Goal: Information Seeking & Learning: Learn about a topic

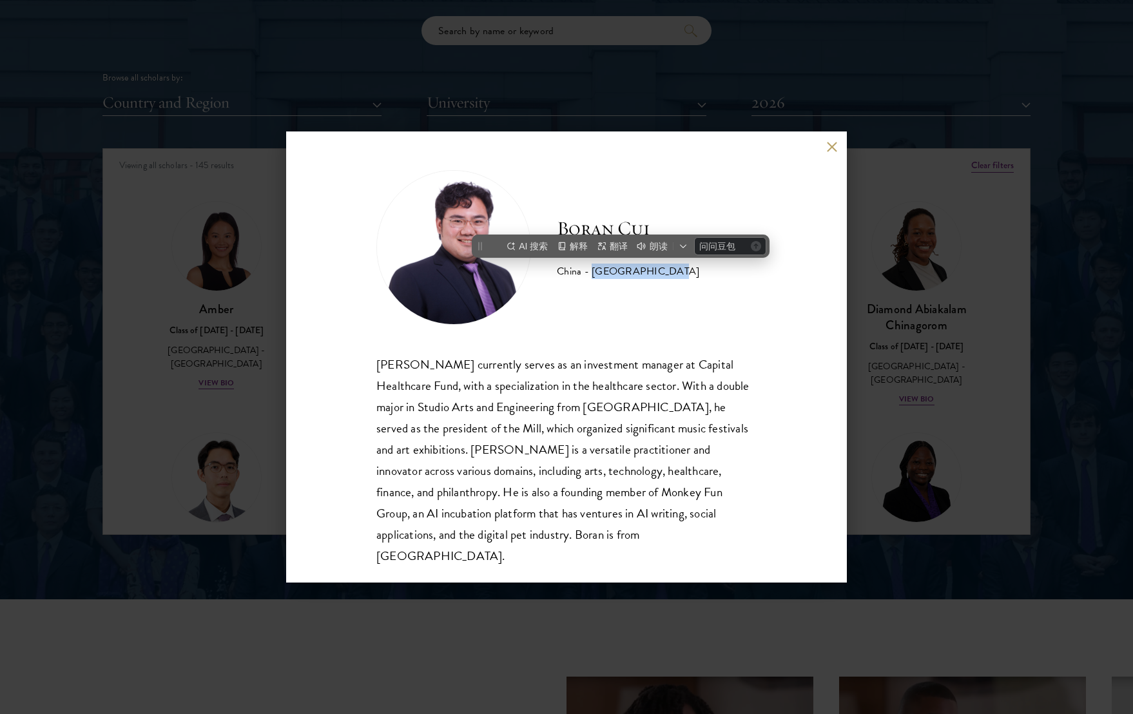
scroll to position [1248, 0]
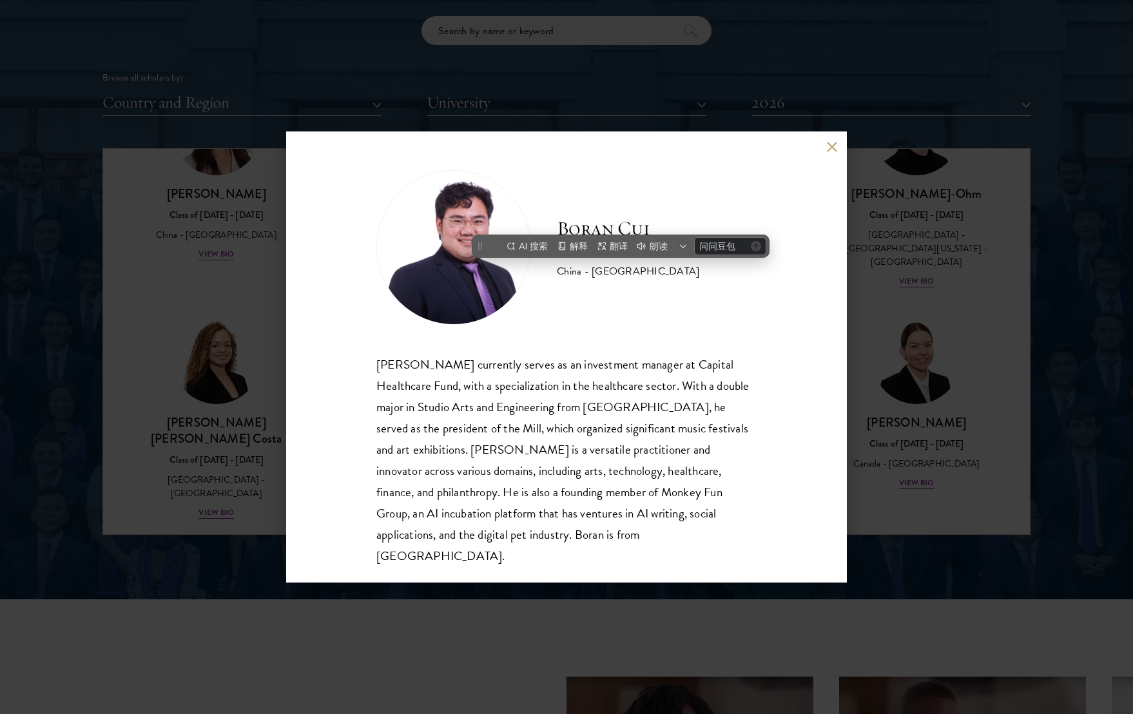
click at [590, 329] on div "[PERSON_NAME] Class of [DATE] - [DATE] [GEOGRAPHIC_DATA] - [GEOGRAPHIC_DATA] [P…" at bounding box center [566, 368] width 380 height 396
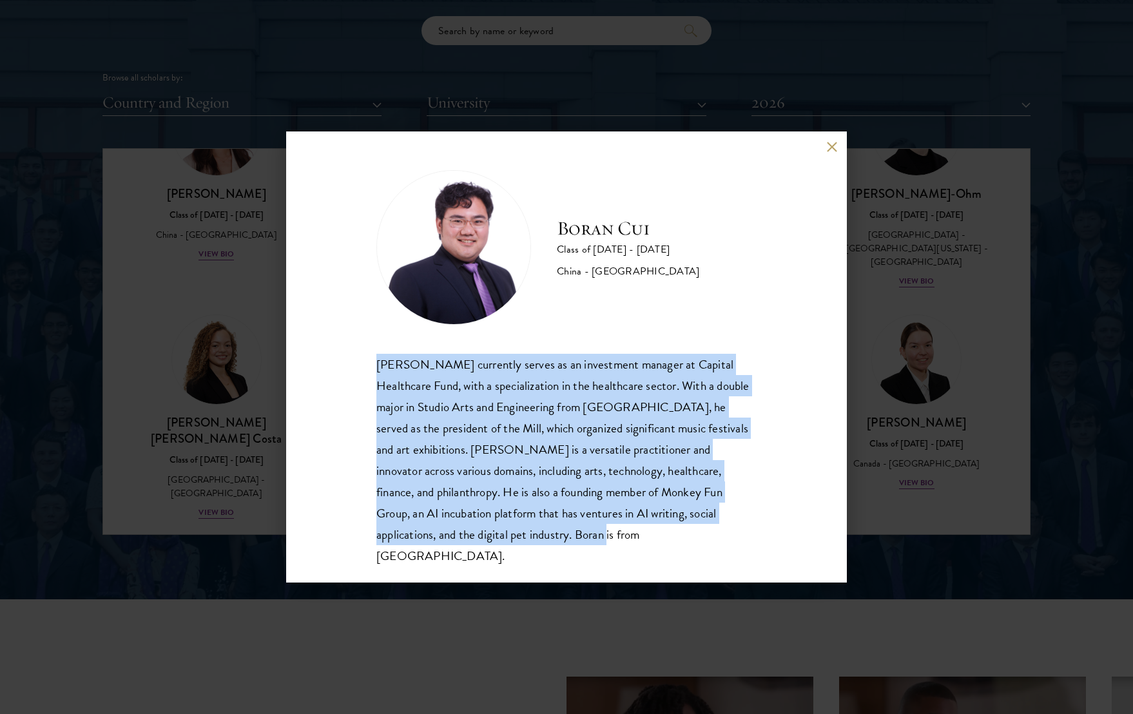
drag, startPoint x: 378, startPoint y: 352, endPoint x: 530, endPoint y: 538, distance: 239.9
click at [530, 538] on div "[PERSON_NAME] Class of [DATE] - [DATE] [GEOGRAPHIC_DATA] - [GEOGRAPHIC_DATA] [P…" at bounding box center [566, 368] width 380 height 396
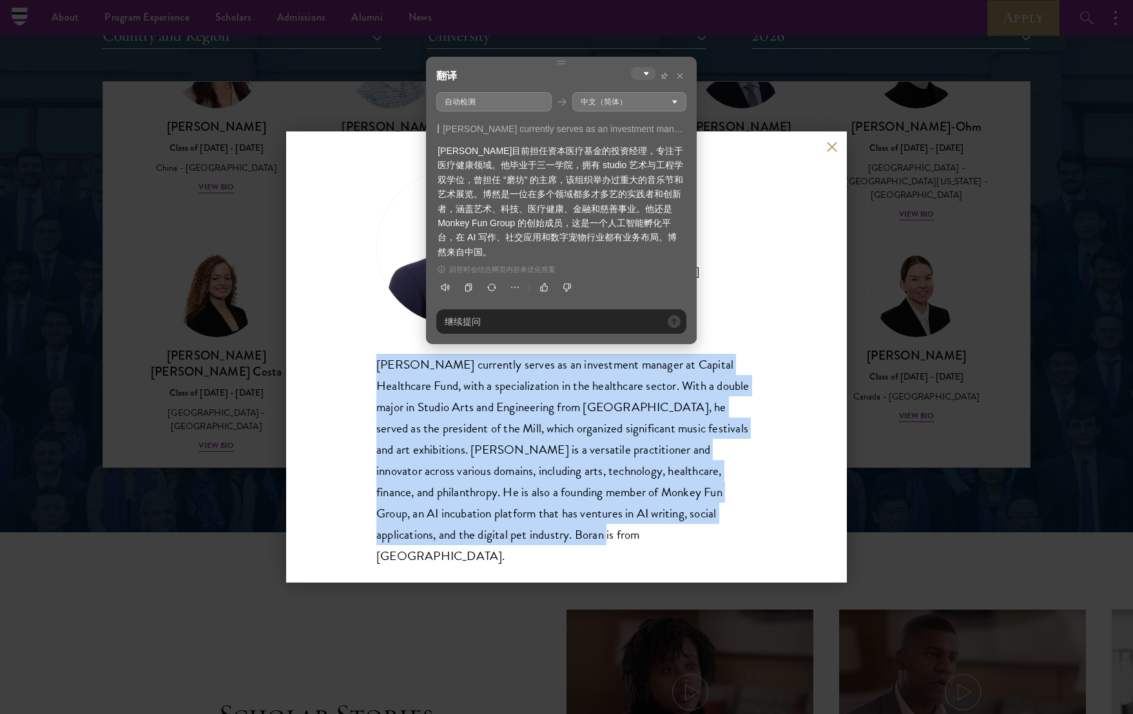
scroll to position [1624, 0]
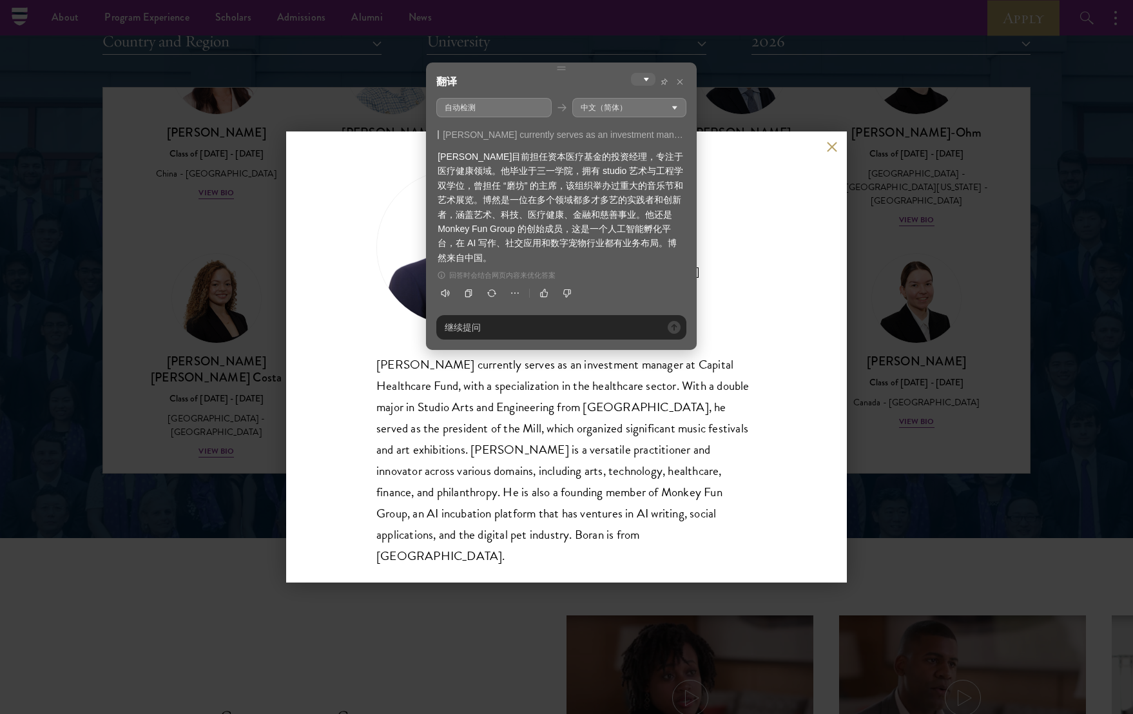
click at [592, 225] on div "[PERSON_NAME]目前担任资本医疗基金的投资经理，专注于医疗健康领域。他毕业于三一学院，拥有 studio 艺术与工程学双学位，曾担任 “磨坊” 的主…" at bounding box center [561, 207] width 247 height 115
drag, startPoint x: 642, startPoint y: 214, endPoint x: 648, endPoint y: 249, distance: 35.2
click at [648, 249] on div "[PERSON_NAME]目前担任资本医疗基金的投资经理，专注于医疗健康领域。他毕业于三一学院，拥有 studio 艺术与工程学双学位，曾担任 “磨坊” 的主…" at bounding box center [561, 207] width 247 height 115
drag, startPoint x: 648, startPoint y: 249, endPoint x: 652, endPoint y: 214, distance: 35.1
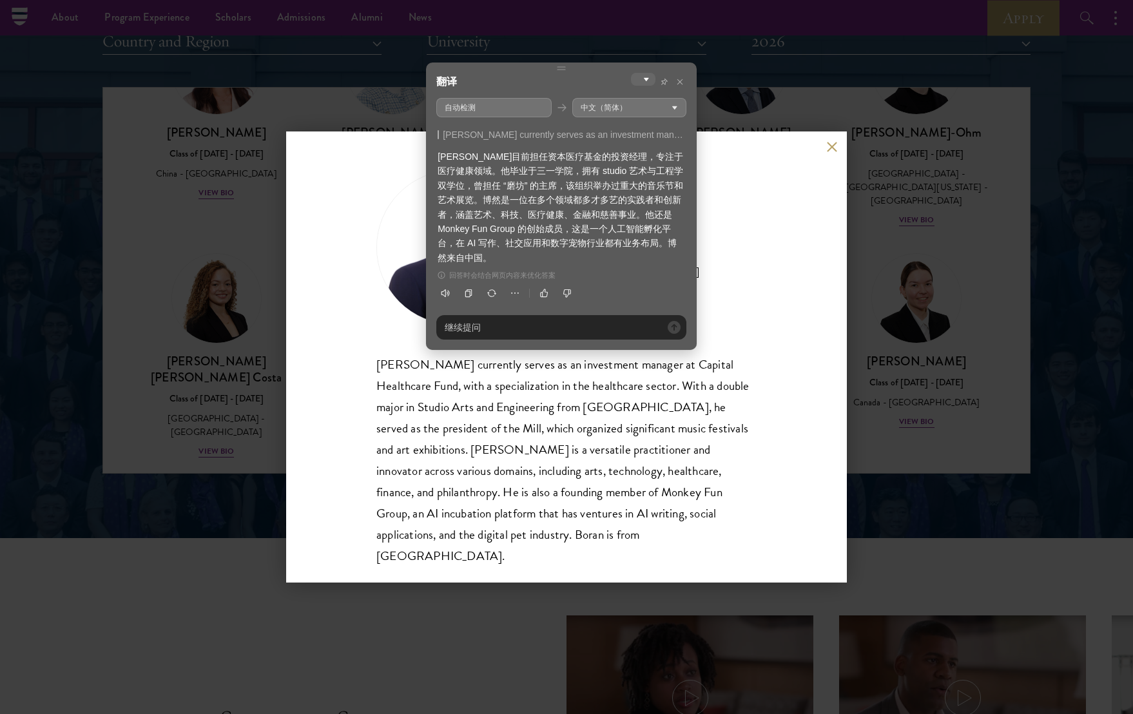
click at [652, 214] on div "[PERSON_NAME]目前担任资本医疗基金的投资经理，专注于医疗健康领域。他毕业于三一学院，拥有 studio 艺术与工程学双学位，曾担任 “磨坊” 的主…" at bounding box center [561, 207] width 247 height 115
click at [682, 84] on icon at bounding box center [680, 82] width 8 height 8
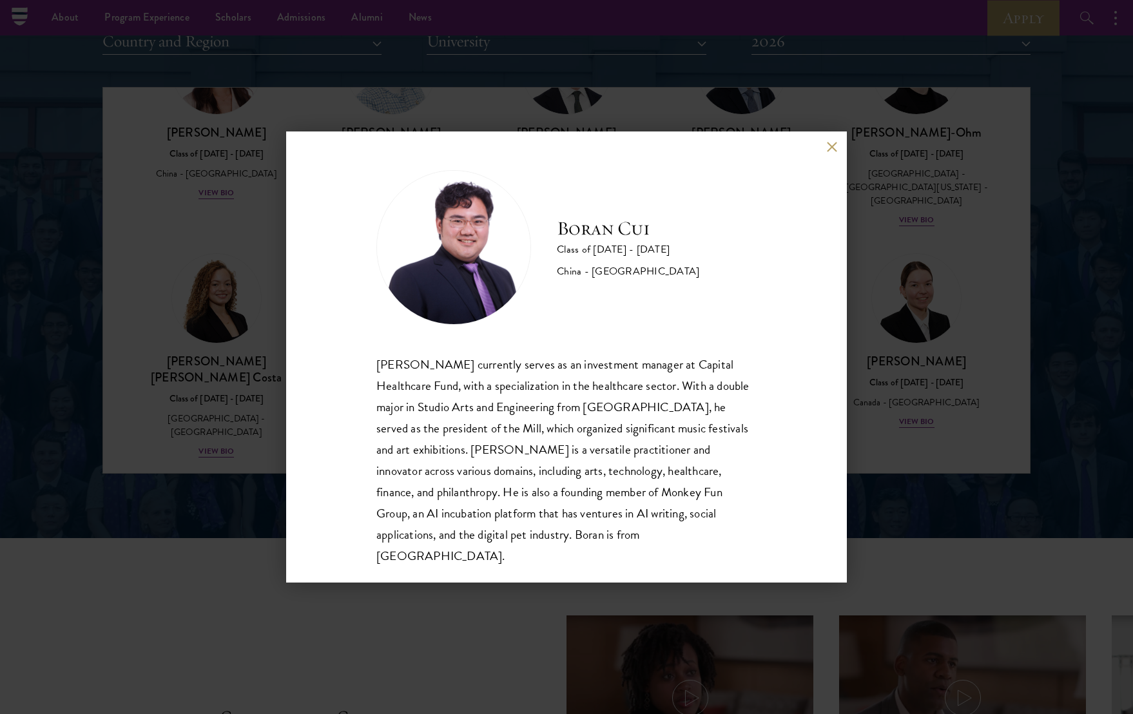
click at [824, 148] on div "[PERSON_NAME] Class of [DATE] - [DATE] [GEOGRAPHIC_DATA] - [GEOGRAPHIC_DATA] [P…" at bounding box center [566, 356] width 561 height 451
click at [827, 147] on button at bounding box center [831, 146] width 11 height 11
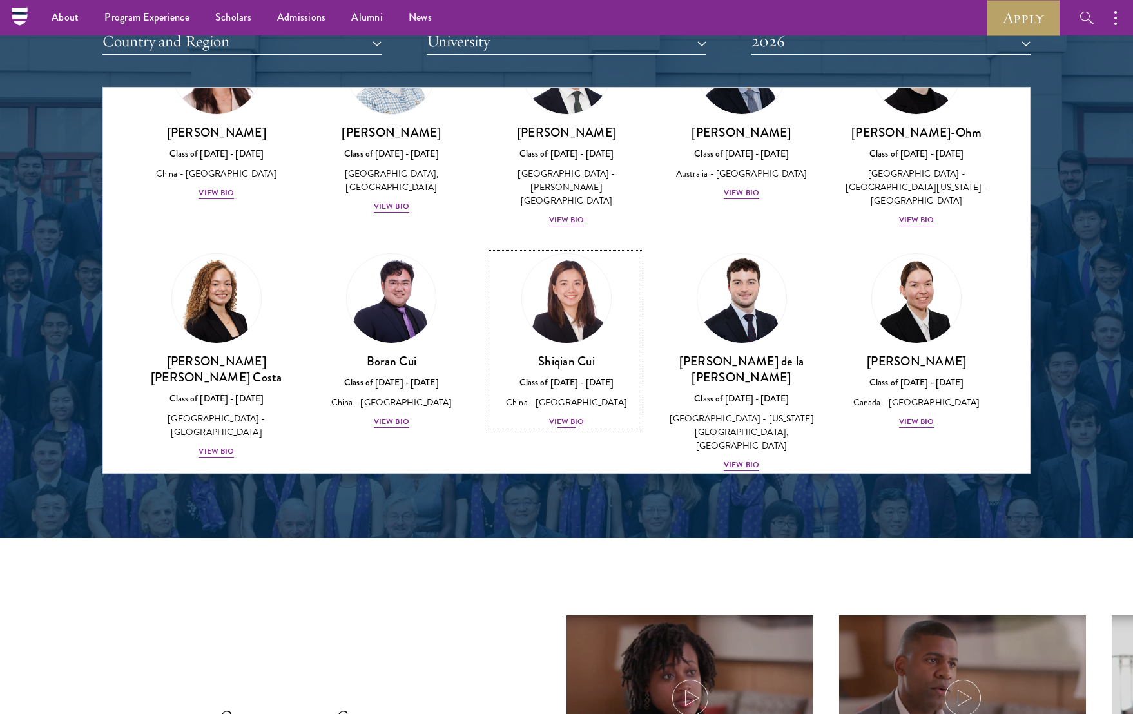
click at [580, 381] on div "Shiqian Cui Class of [DATE] - [DATE] [GEOGRAPHIC_DATA] - [GEOGRAPHIC_DATA] View…" at bounding box center [567, 391] width 150 height 76
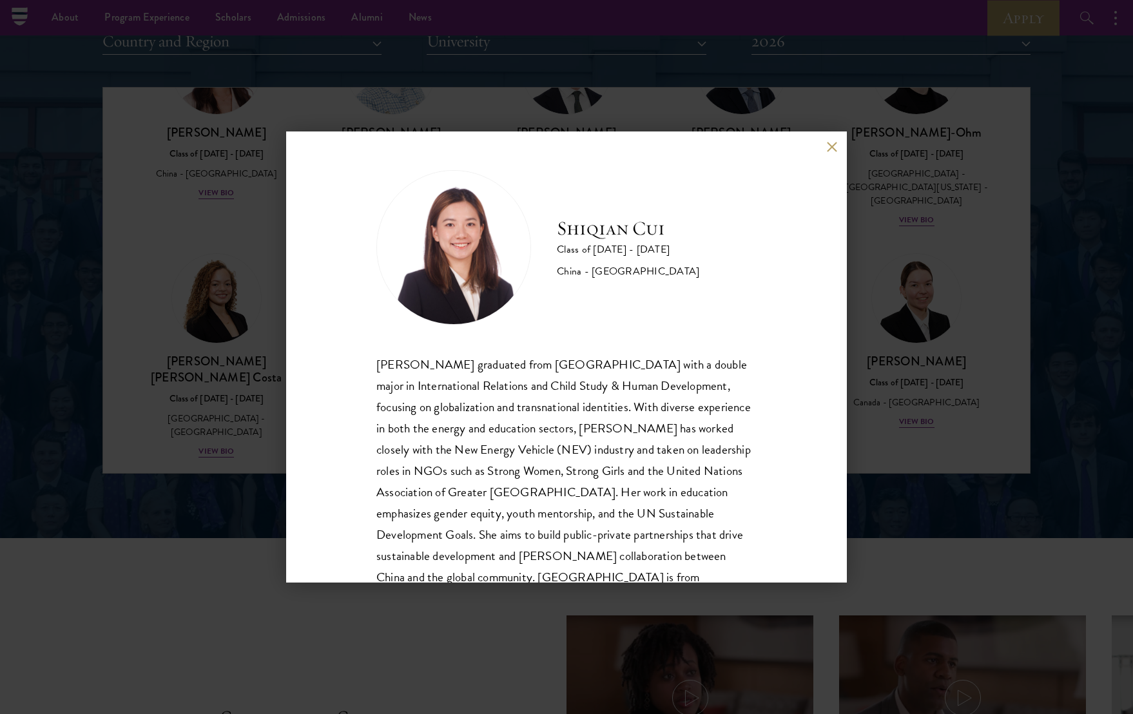
scroll to position [23, 0]
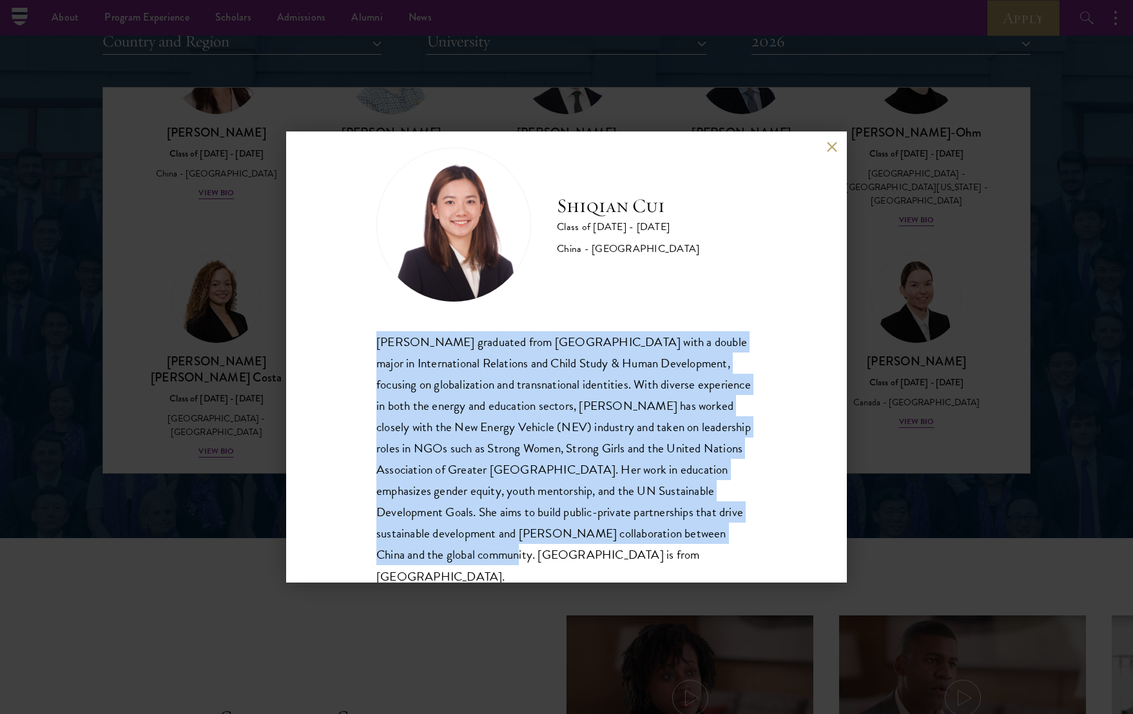
drag, startPoint x: 363, startPoint y: 335, endPoint x: 597, endPoint y: 561, distance: 325.4
click at [597, 561] on div "[PERSON_NAME] Class of [DATE] - [DATE] [GEOGRAPHIC_DATA] - [GEOGRAPHIC_DATA] [P…" at bounding box center [566, 356] width 561 height 451
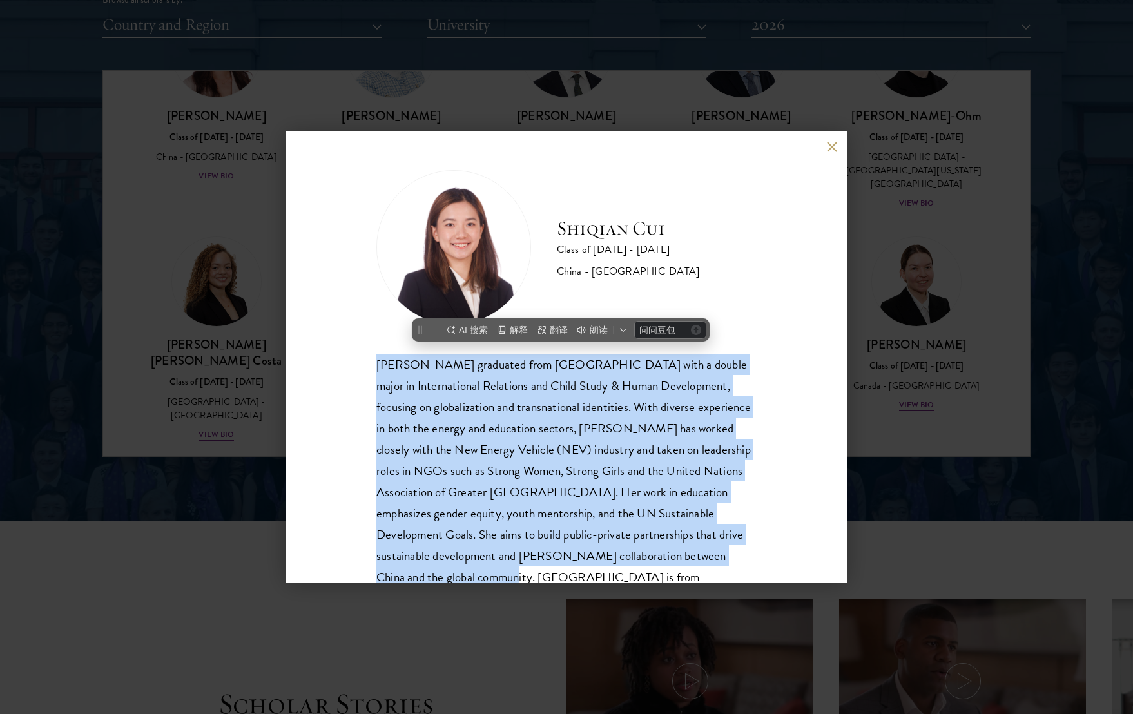
scroll to position [0, 0]
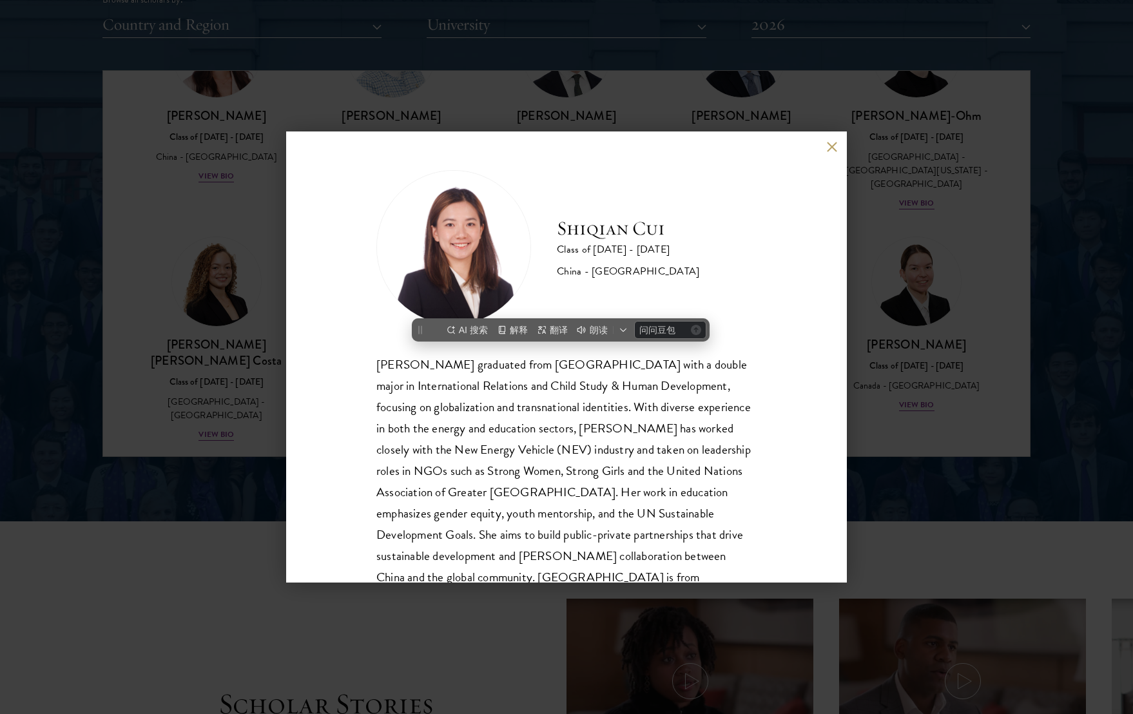
click at [824, 148] on div "[PERSON_NAME] Class of [DATE] - [DATE] [GEOGRAPHIC_DATA] - [GEOGRAPHIC_DATA] [P…" at bounding box center [566, 356] width 561 height 451
click at [829, 150] on button at bounding box center [831, 146] width 11 height 11
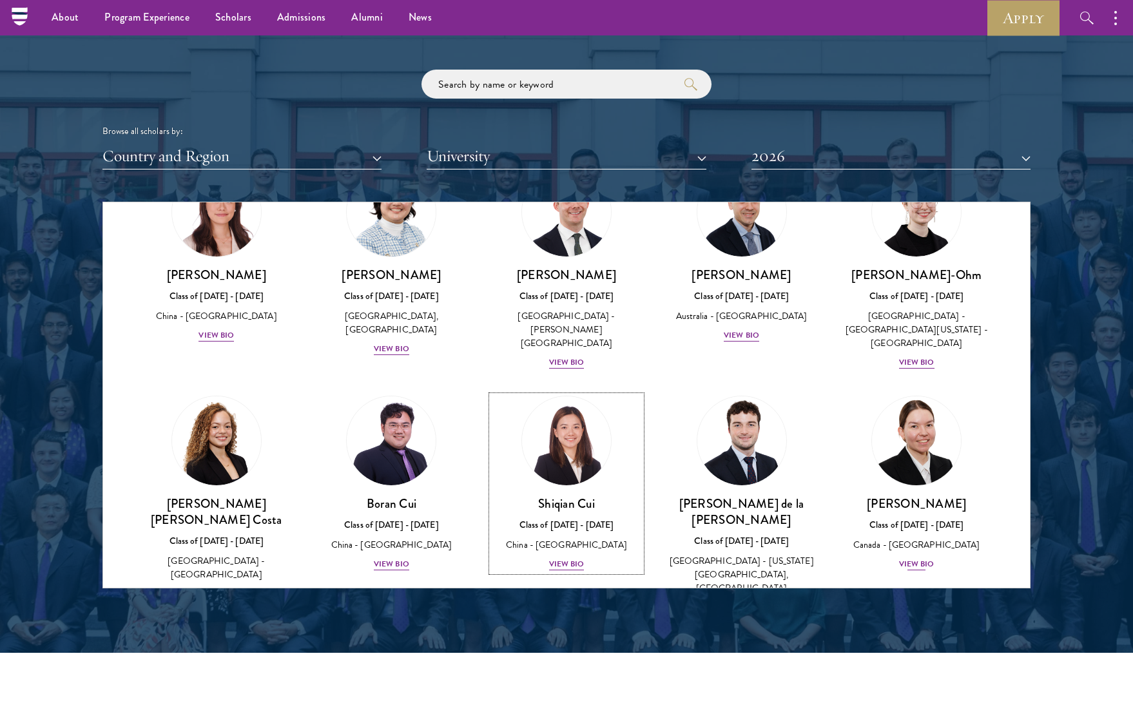
scroll to position [1126, 0]
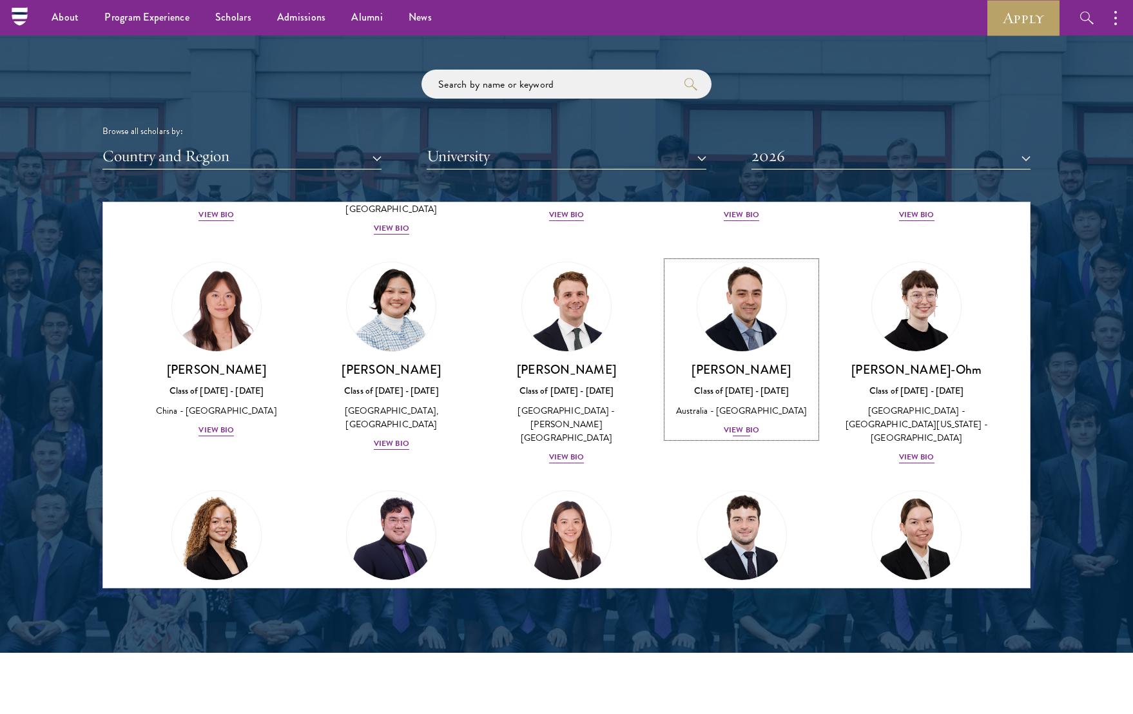
click at [768, 337] on link "[PERSON_NAME] Class of [DATE] - [DATE] [GEOGRAPHIC_DATA] - [GEOGRAPHIC_DATA] Vi…" at bounding box center [742, 350] width 150 height 176
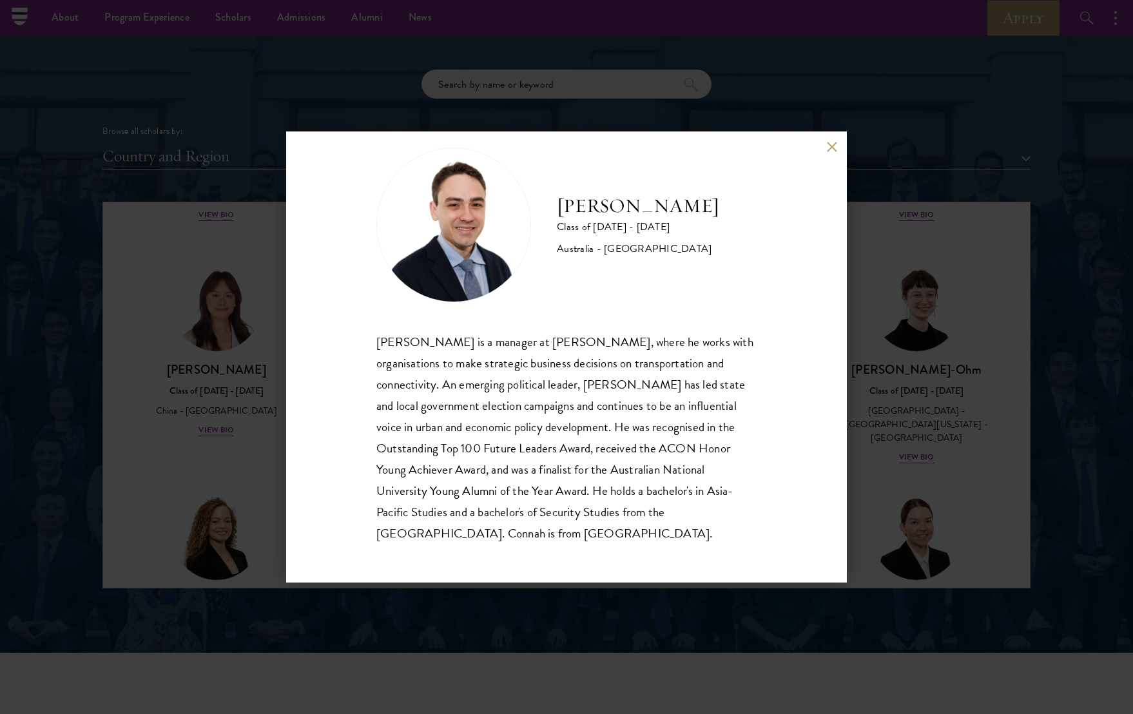
scroll to position [21, 0]
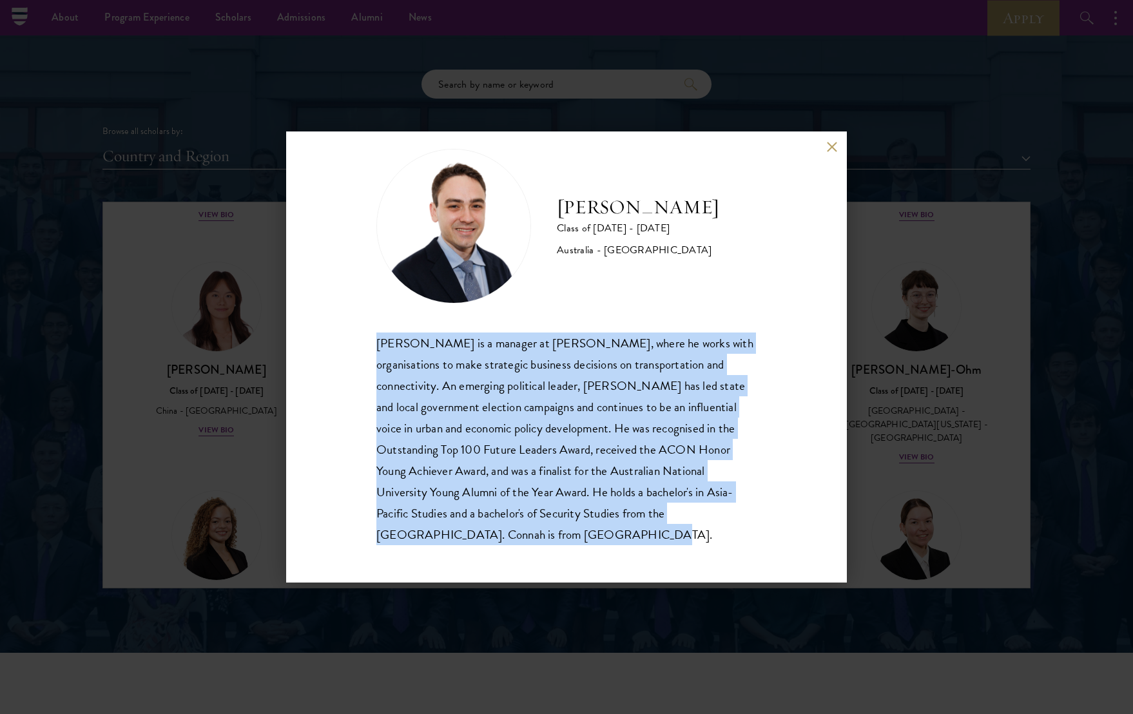
drag, startPoint x: 378, startPoint y: 336, endPoint x: 628, endPoint y: 553, distance: 330.3
click at [628, 553] on div "[PERSON_NAME] Class of [DATE] - [DATE] [GEOGRAPHIC_DATA] - [GEOGRAPHIC_DATA] [P…" at bounding box center [566, 356] width 561 height 451
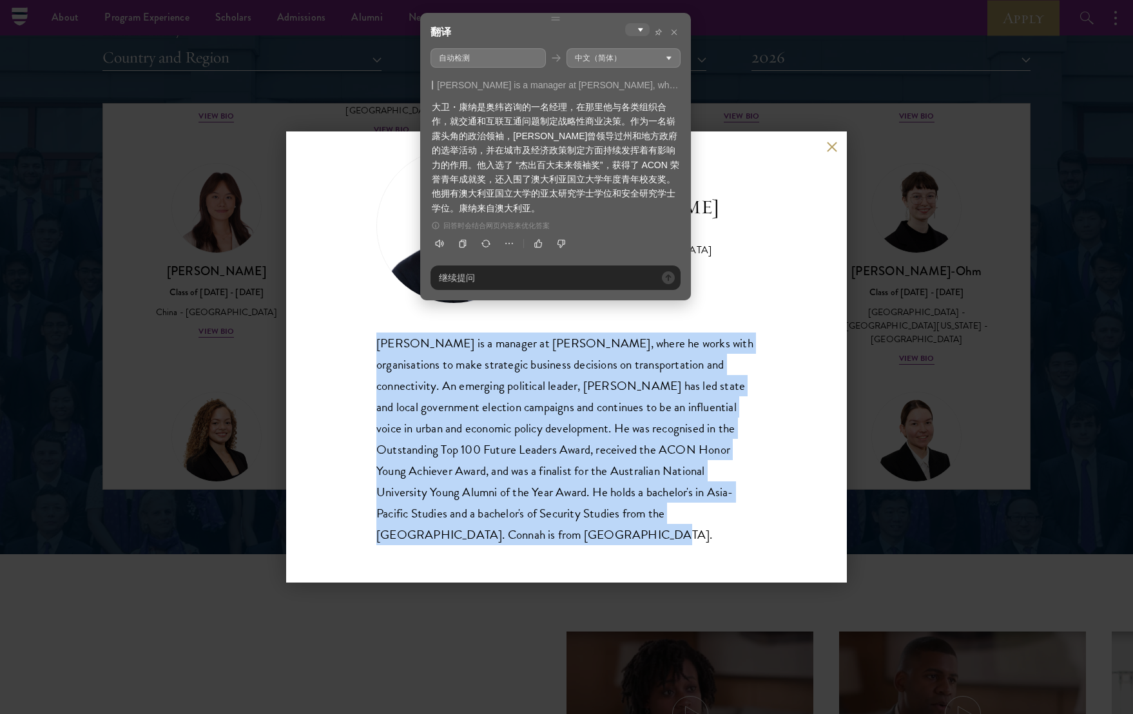
scroll to position [1606, 0]
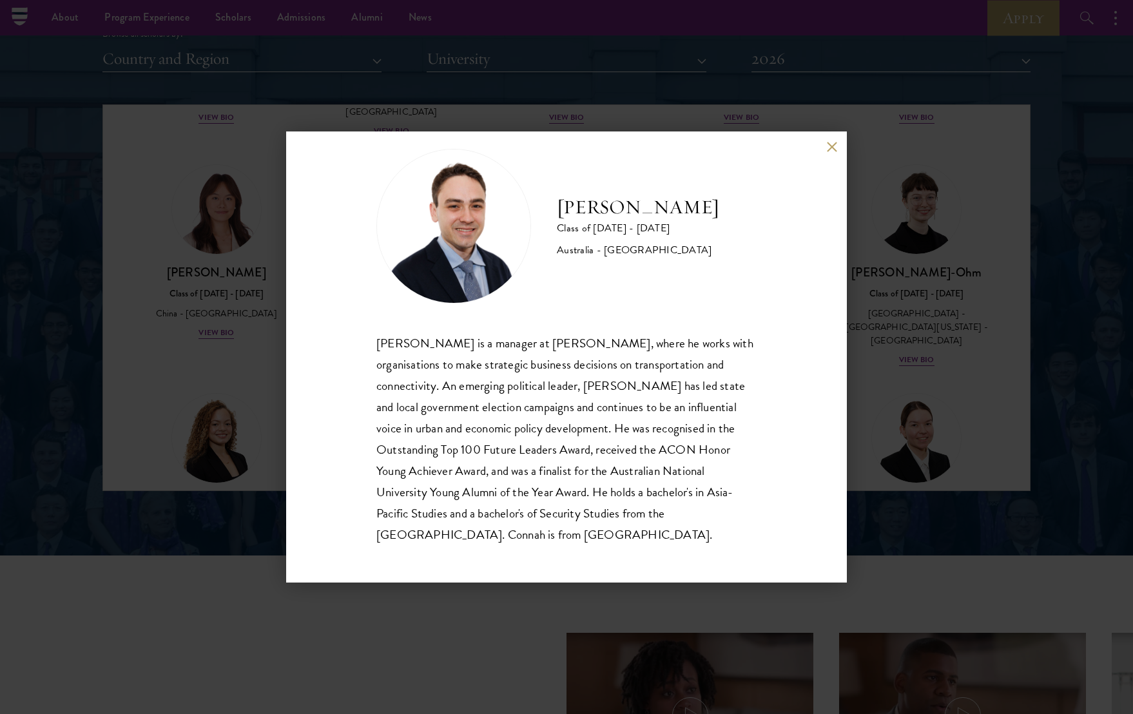
drag, startPoint x: 952, startPoint y: 224, endPoint x: 943, endPoint y: 213, distance: 13.8
click at [952, 225] on div "[PERSON_NAME] Class of [DATE] - [DATE] [GEOGRAPHIC_DATA] - [GEOGRAPHIC_DATA] [P…" at bounding box center [566, 357] width 1133 height 714
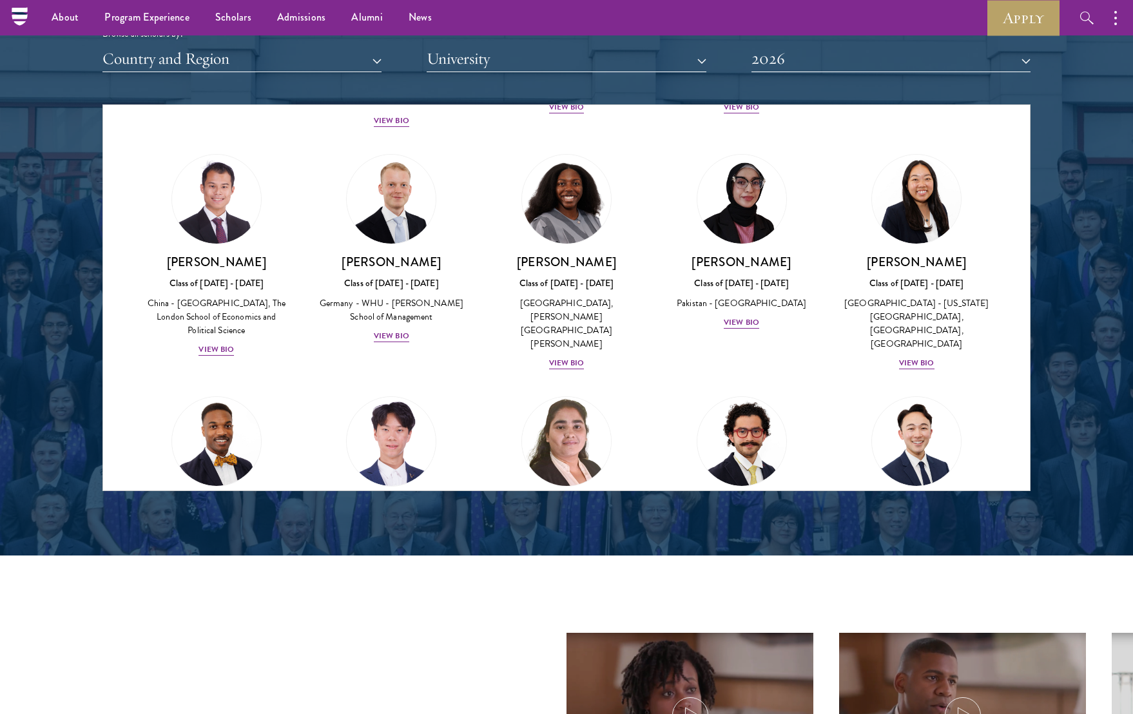
scroll to position [2326, 0]
click at [431, 392] on img at bounding box center [391, 441] width 98 height 98
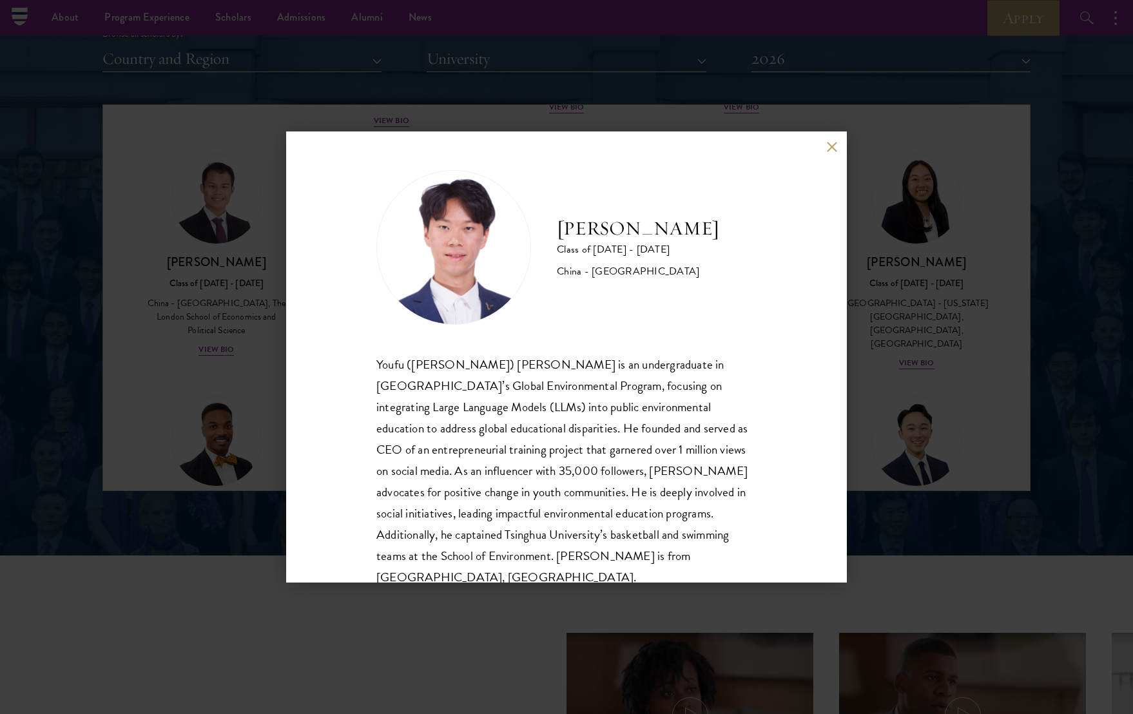
scroll to position [23, 0]
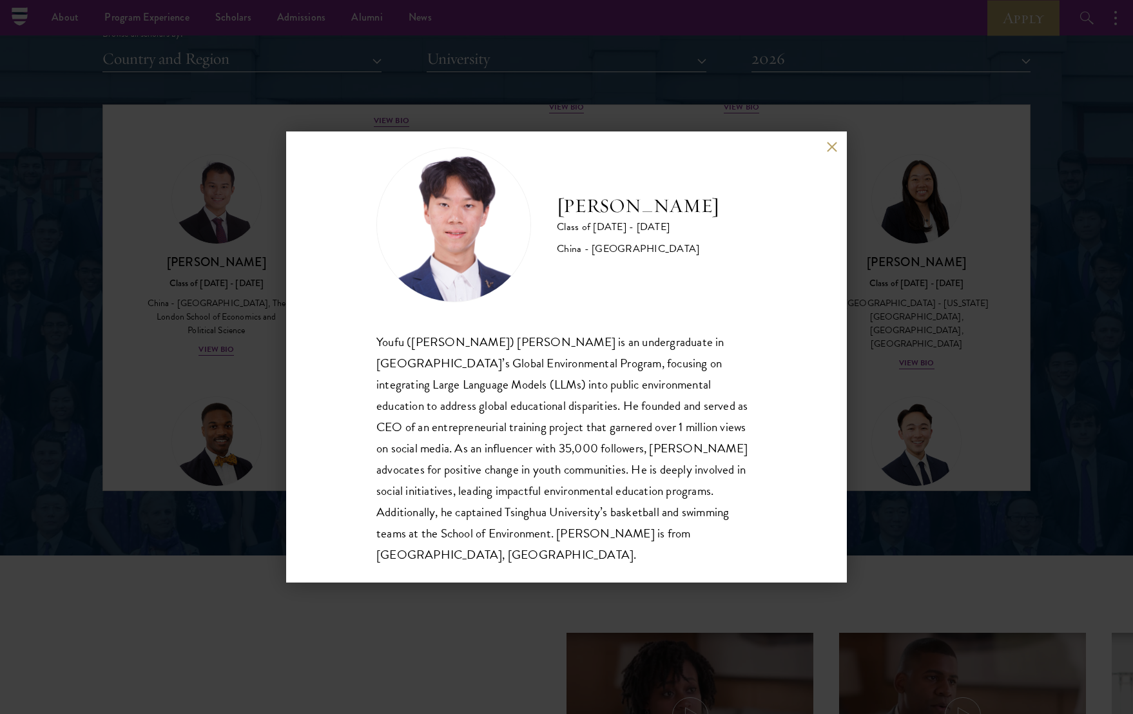
click at [982, 271] on div "[PERSON_NAME] Class of [DATE] - [DATE] [GEOGRAPHIC_DATA] - [GEOGRAPHIC_DATA] [P…" at bounding box center [566, 357] width 1133 height 714
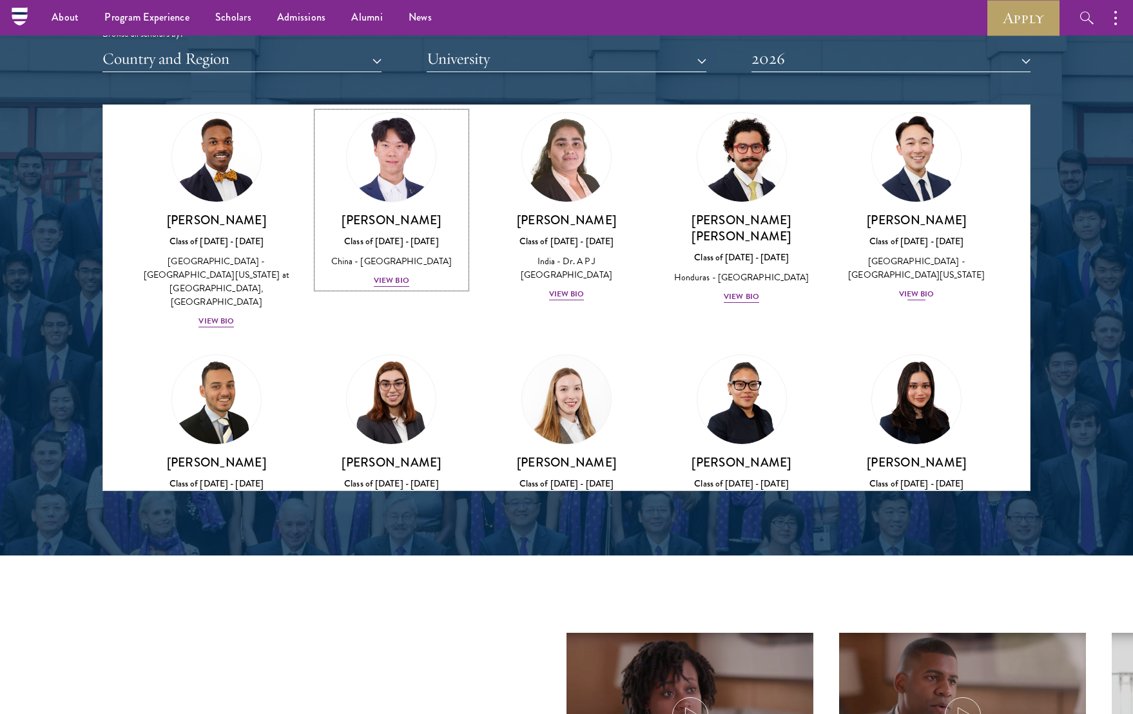
scroll to position [2686, 0]
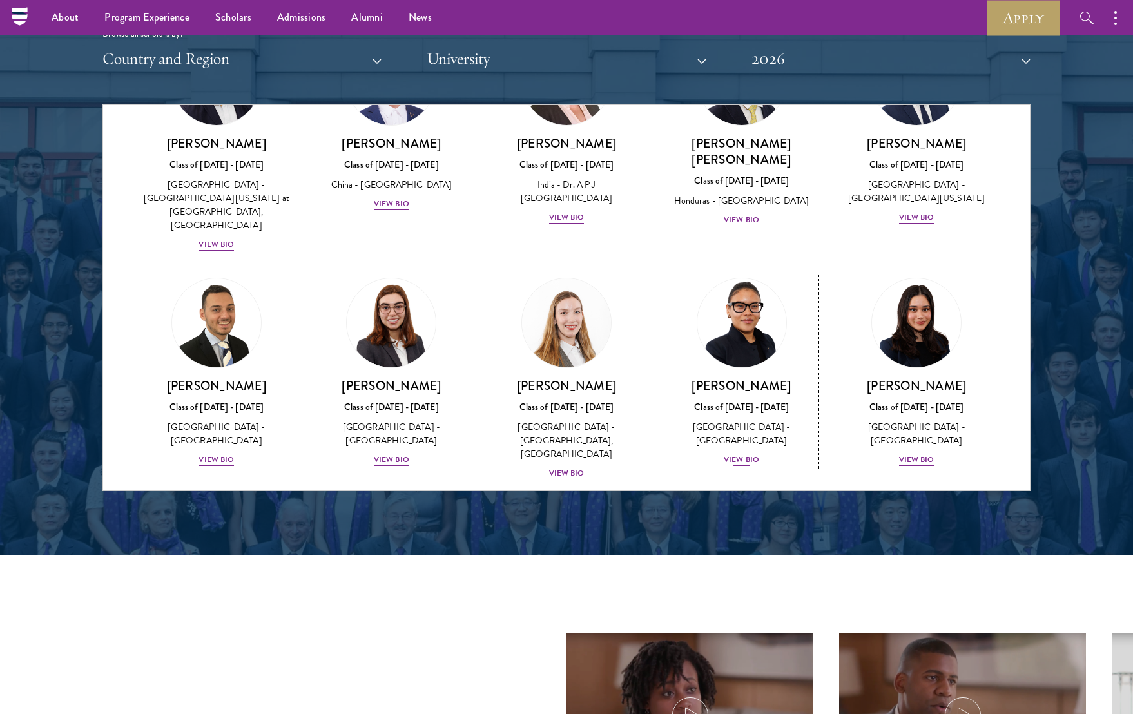
click at [758, 274] on img at bounding box center [742, 323] width 98 height 98
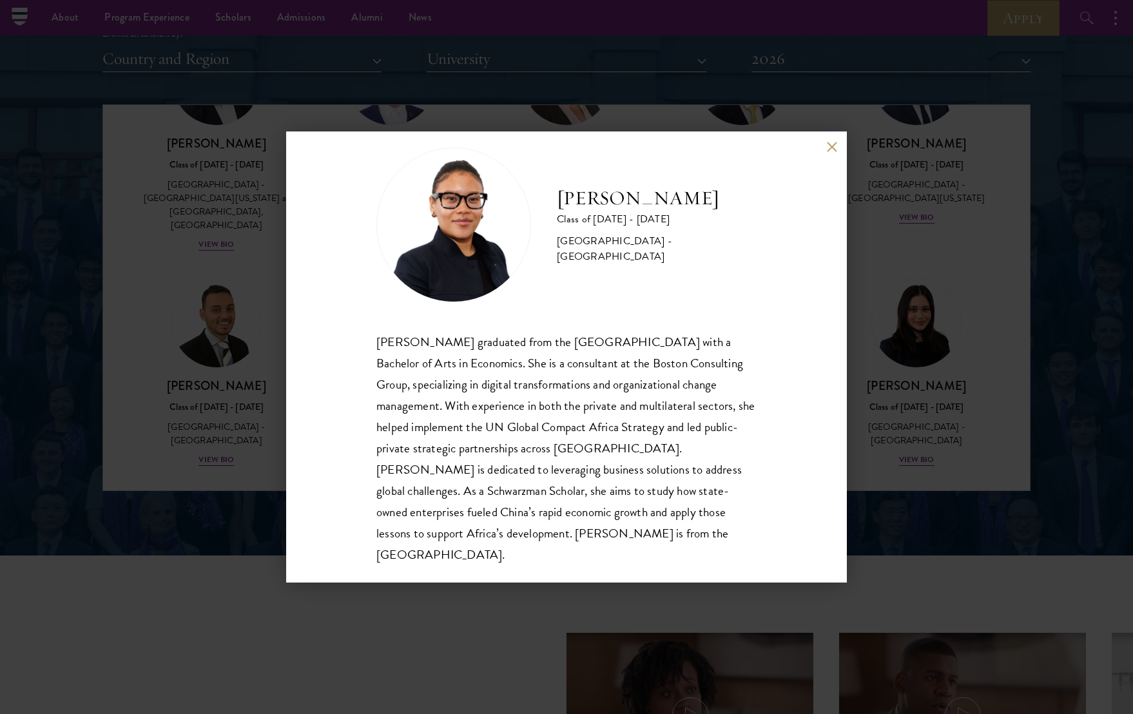
scroll to position [22, 0]
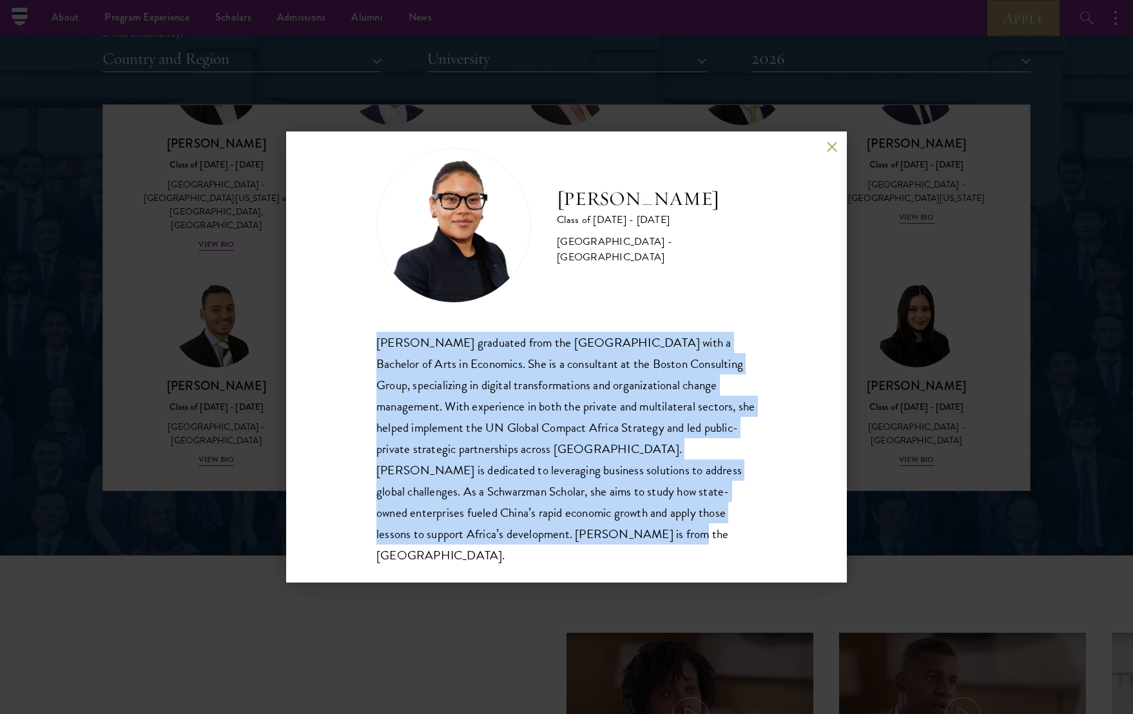
drag, startPoint x: 599, startPoint y: 554, endPoint x: 329, endPoint y: 350, distance: 337.7
click at [329, 350] on div "[PERSON_NAME] Class of [DATE] - [DATE] [GEOGRAPHIC_DATA] - [GEOGRAPHIC_DATA] [P…" at bounding box center [566, 356] width 561 height 451
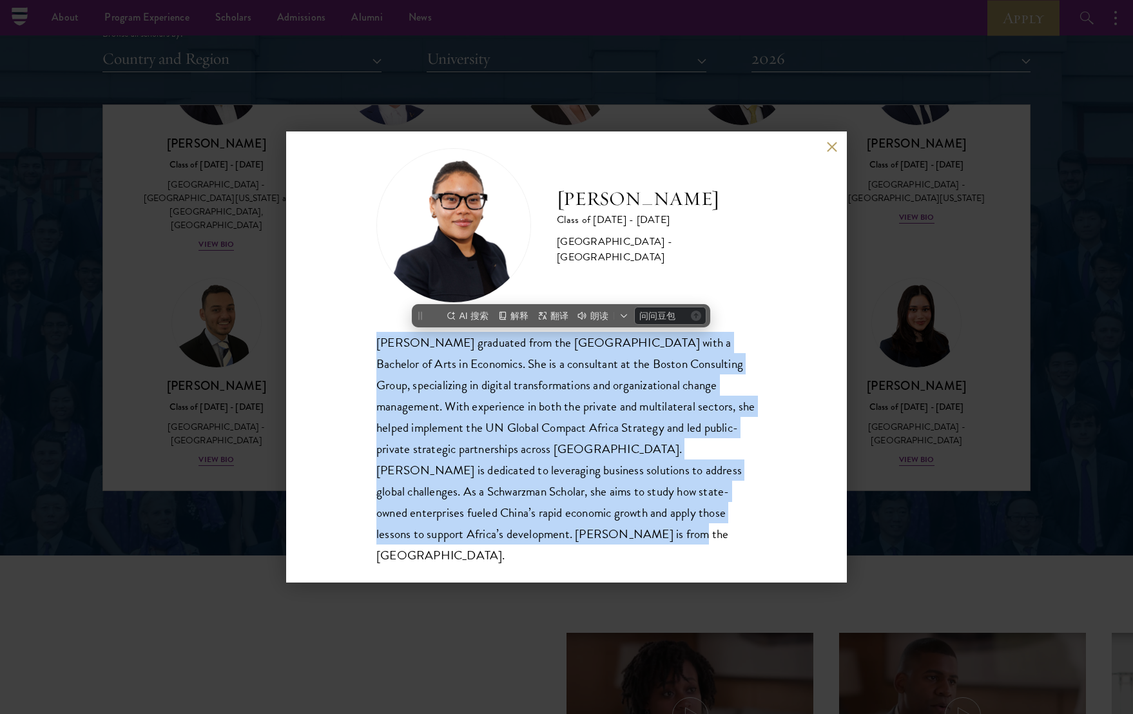
scroll to position [0, 0]
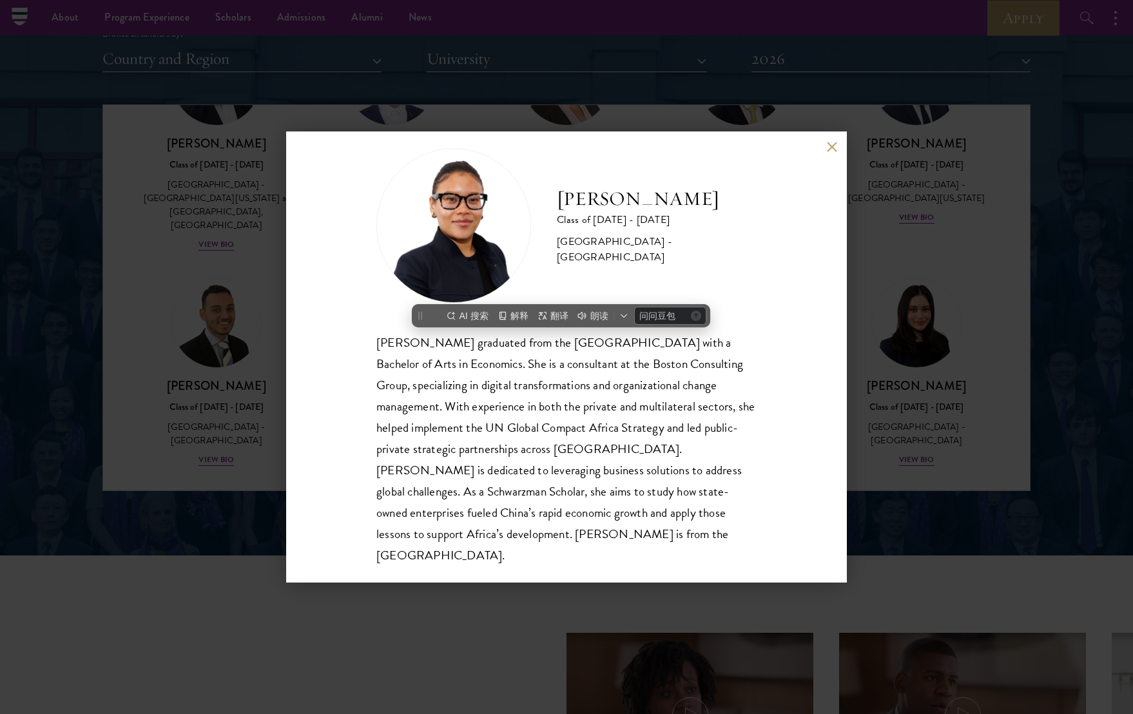
click at [789, 352] on div "[PERSON_NAME] Class of [DATE] - [DATE] [GEOGRAPHIC_DATA] - [GEOGRAPHIC_DATA] [P…" at bounding box center [566, 356] width 561 height 451
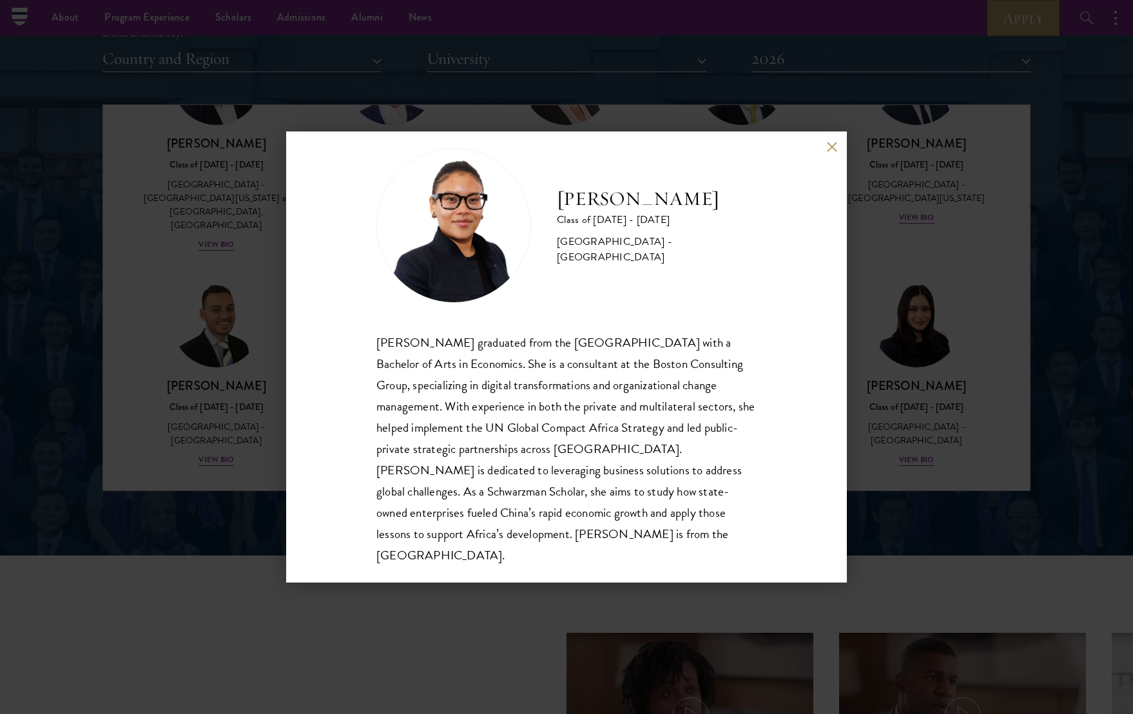
click at [911, 359] on div "[PERSON_NAME] Class of [DATE] - [DATE] [GEOGRAPHIC_DATA] - [GEOGRAPHIC_DATA] [P…" at bounding box center [566, 357] width 1133 height 714
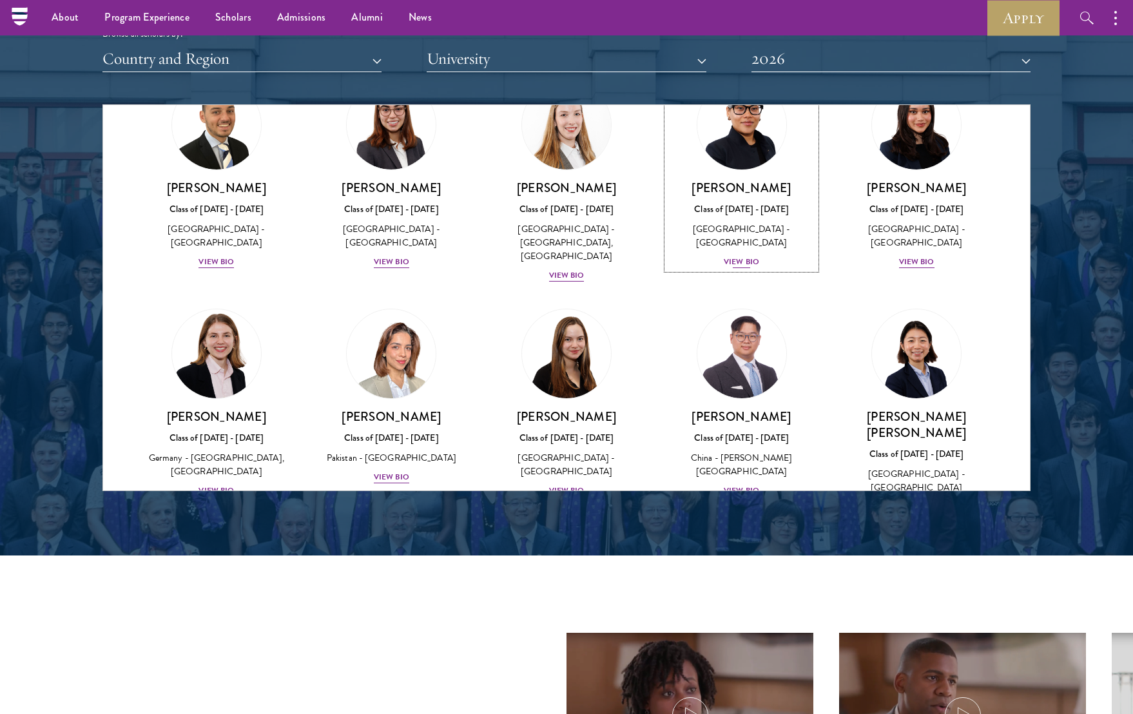
scroll to position [2884, 0]
click at [726, 305] on img at bounding box center [742, 354] width 98 height 98
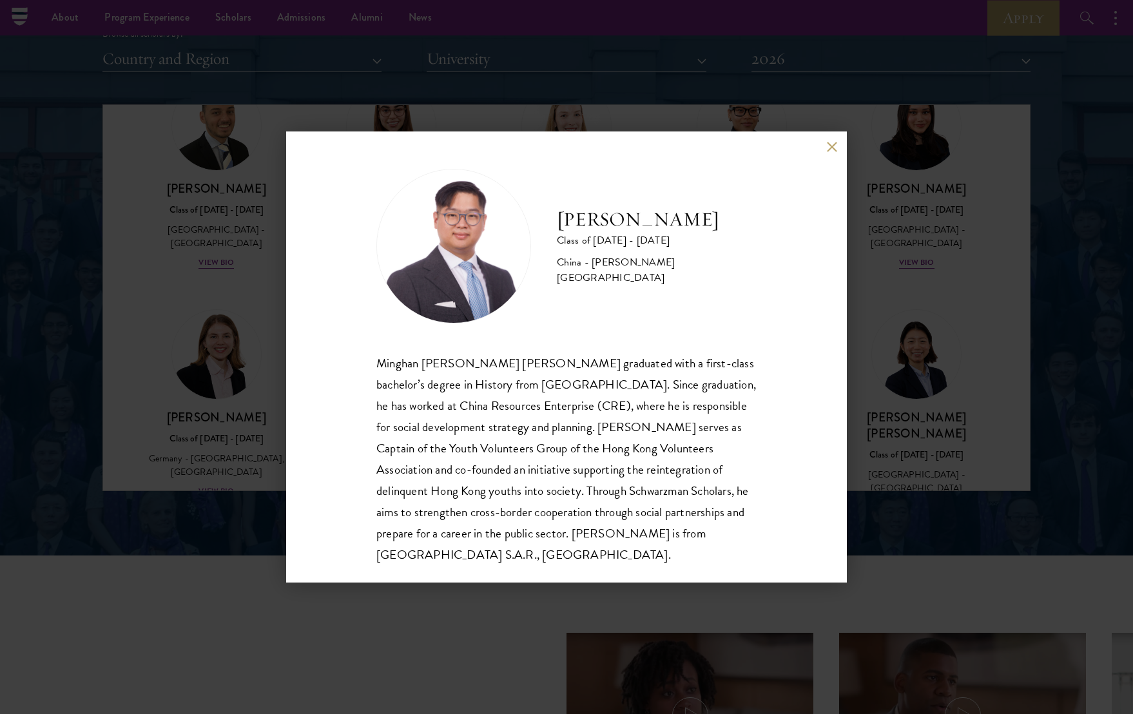
scroll to position [0, 0]
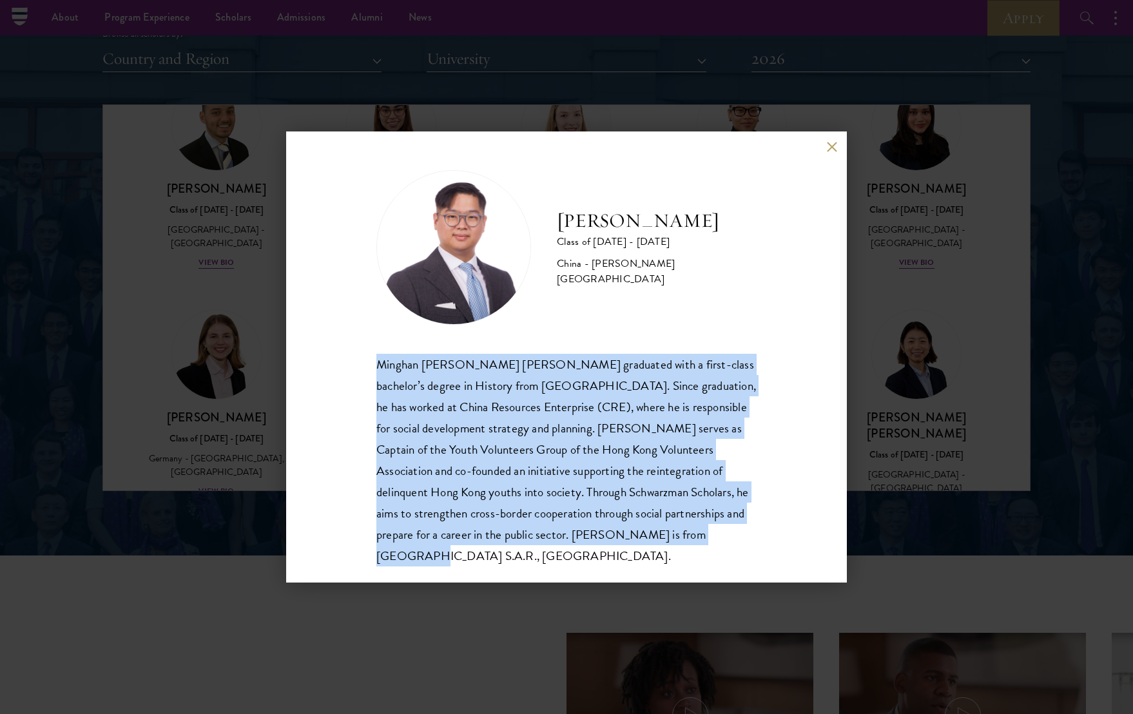
drag, startPoint x: 732, startPoint y: 543, endPoint x: 354, endPoint y: 362, distance: 418.8
click at [354, 362] on div "[PERSON_NAME] [PERSON_NAME] Class of [DATE] - [DATE] [GEOGRAPHIC_DATA] - [GEOGR…" at bounding box center [566, 356] width 561 height 451
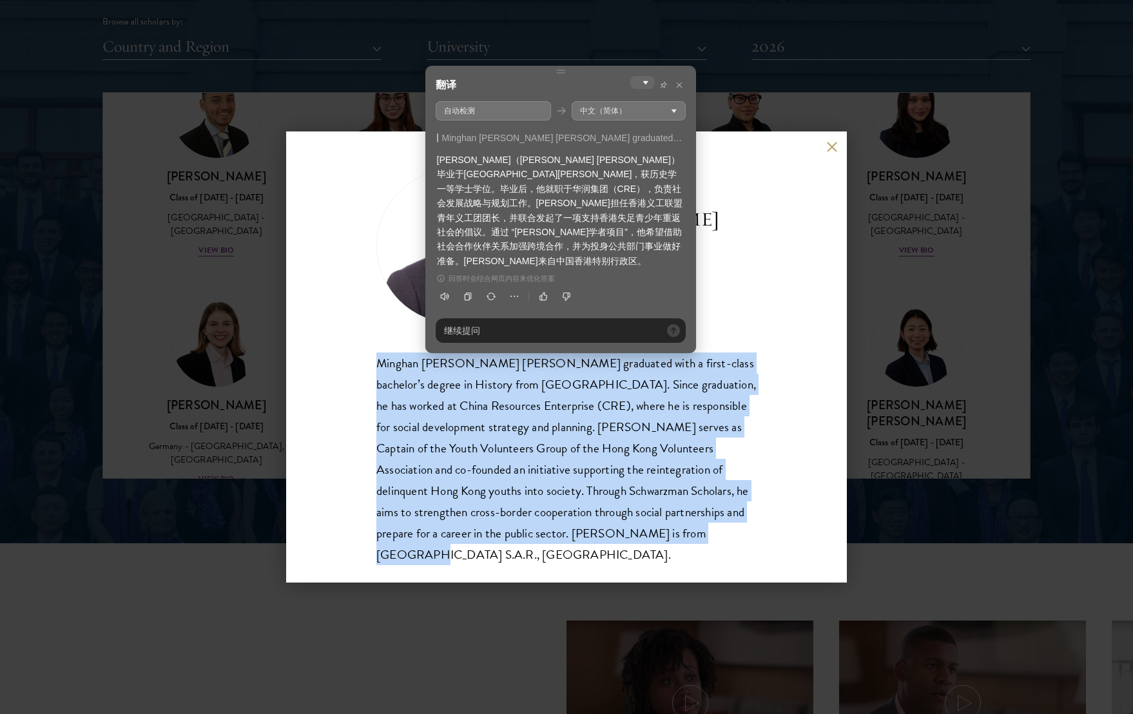
scroll to position [1619, 0]
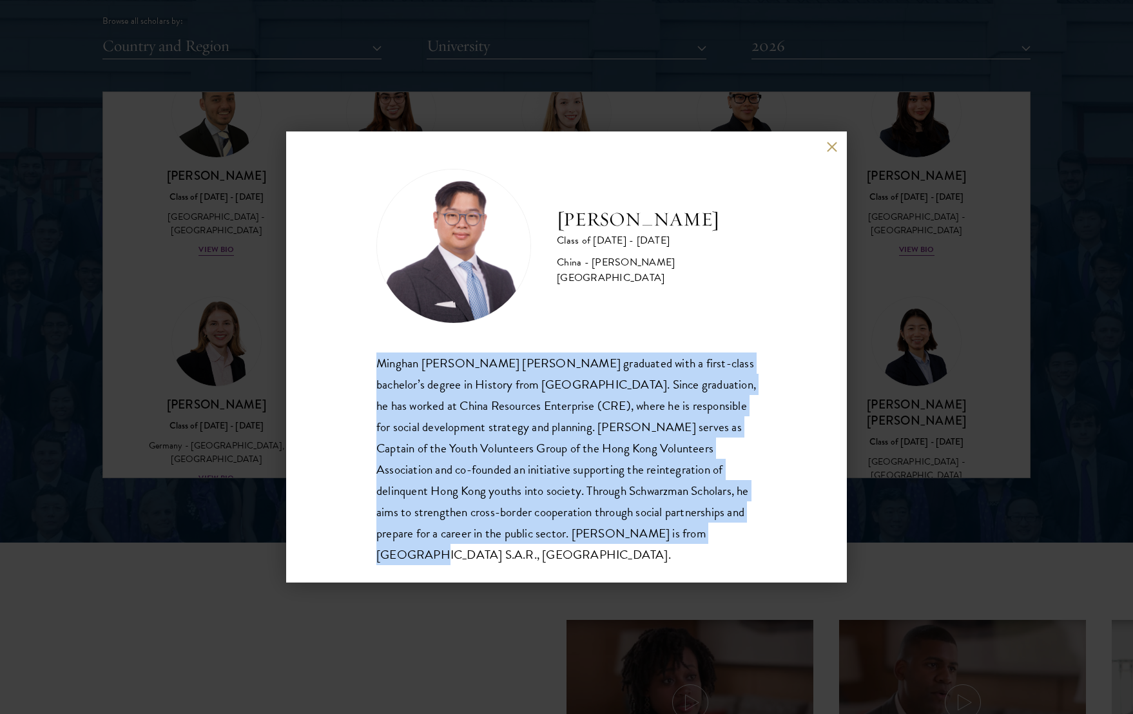
click at [662, 476] on div "Minghan [PERSON_NAME] [PERSON_NAME] graduated with a first-class bachelor’s deg…" at bounding box center [566, 458] width 380 height 213
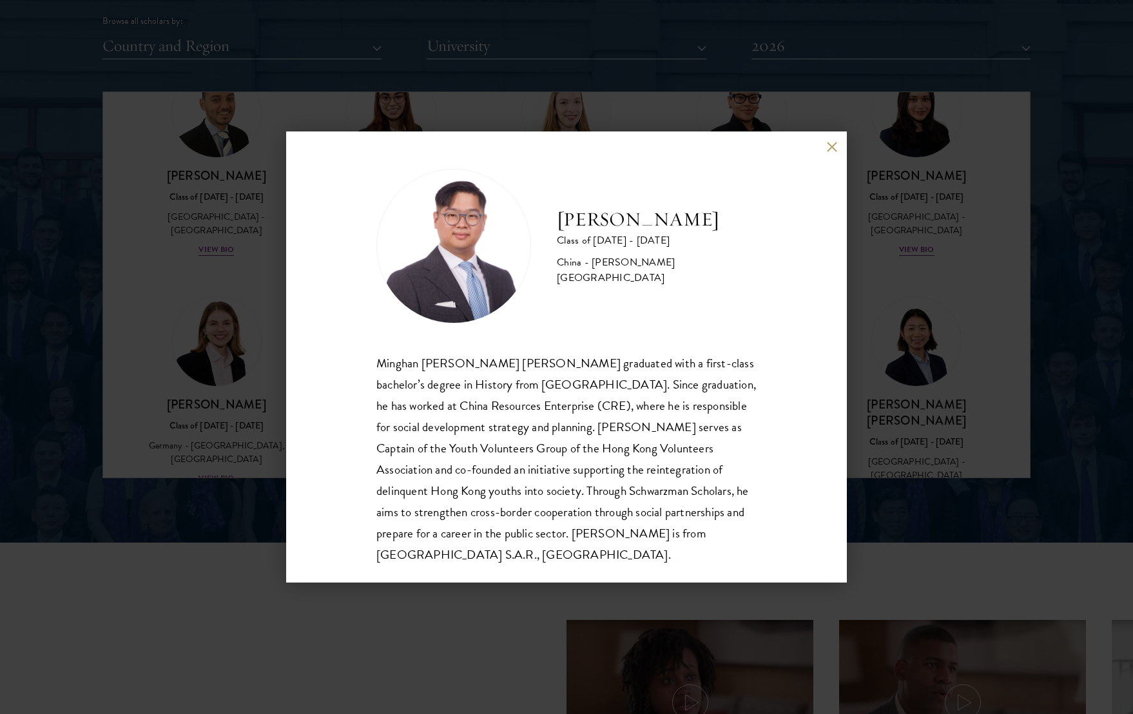
click at [880, 315] on div "[PERSON_NAME] [PERSON_NAME] Class of [DATE] - [DATE] [GEOGRAPHIC_DATA] - [GEOGR…" at bounding box center [566, 357] width 1133 height 714
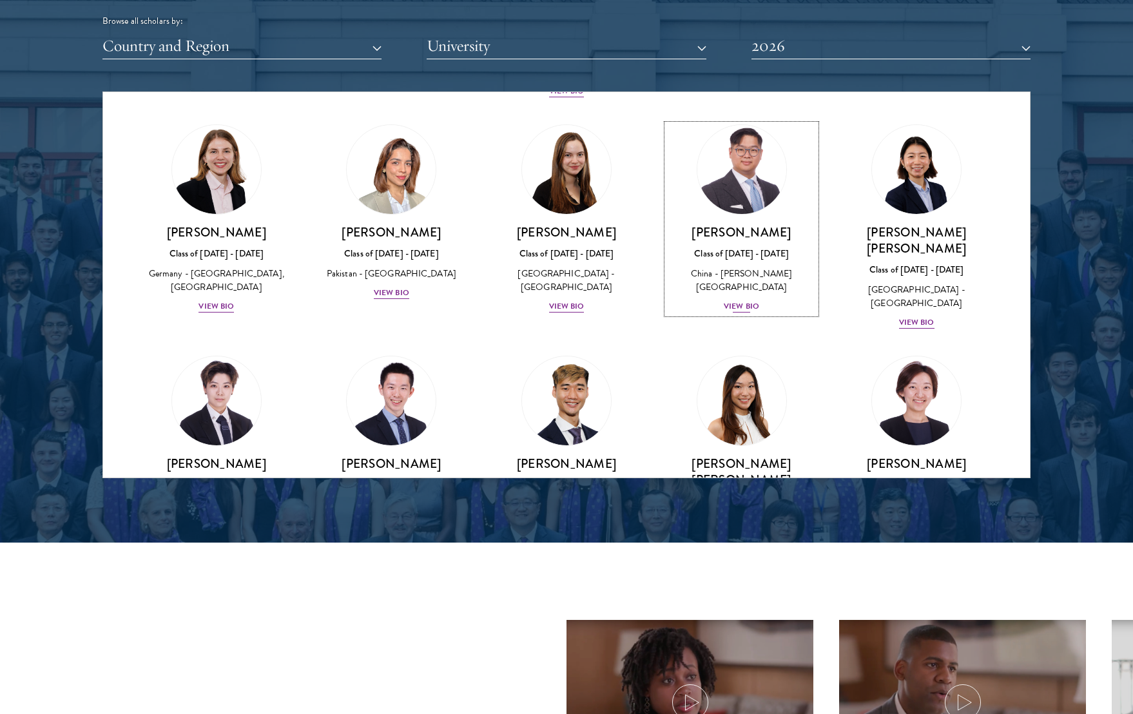
scroll to position [3056, 0]
click at [753, 352] on img at bounding box center [742, 401] width 98 height 98
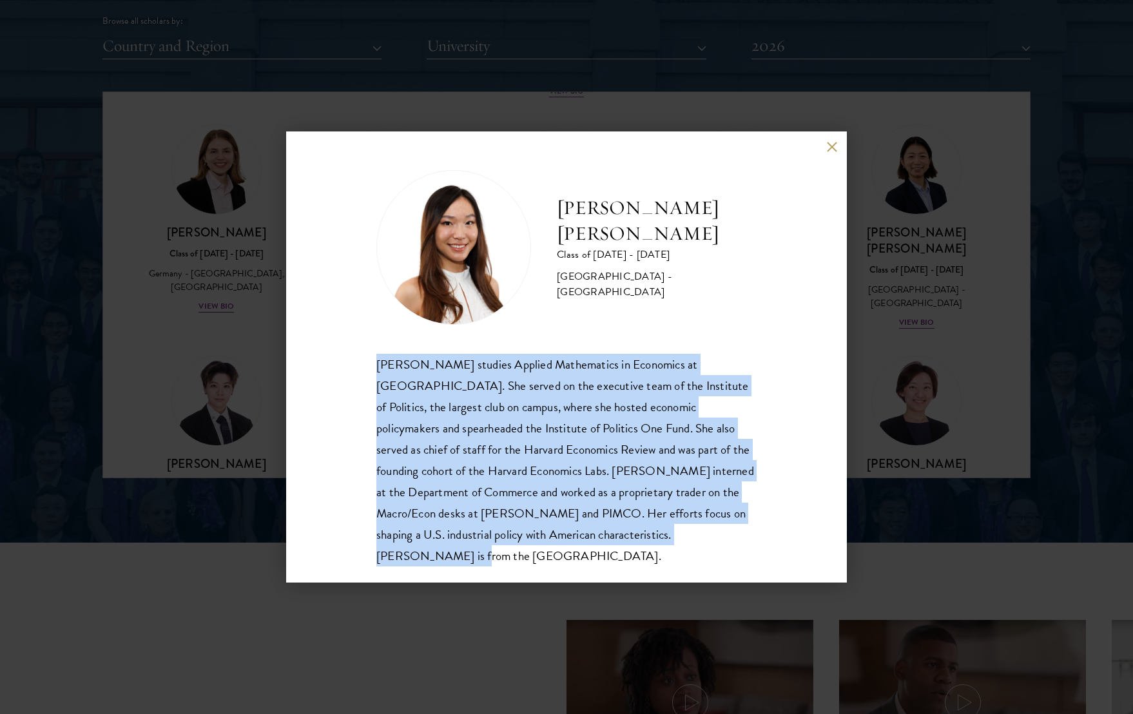
drag, startPoint x: 374, startPoint y: 358, endPoint x: 742, endPoint y: 535, distance: 408.7
click at [742, 535] on div "[PERSON_NAME] Class of [DATE] - [DATE] [GEOGRAPHIC_DATA] - [GEOGRAPHIC_DATA] [P…" at bounding box center [566, 356] width 561 height 451
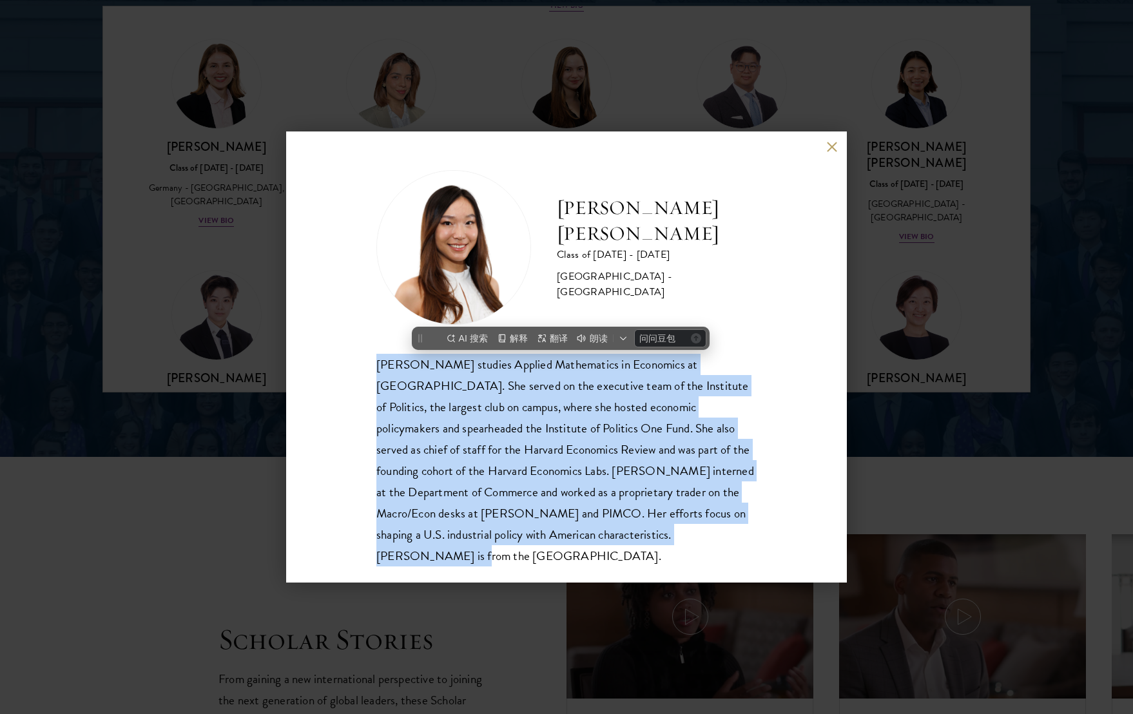
scroll to position [0, 0]
click at [836, 147] on button at bounding box center [831, 146] width 11 height 11
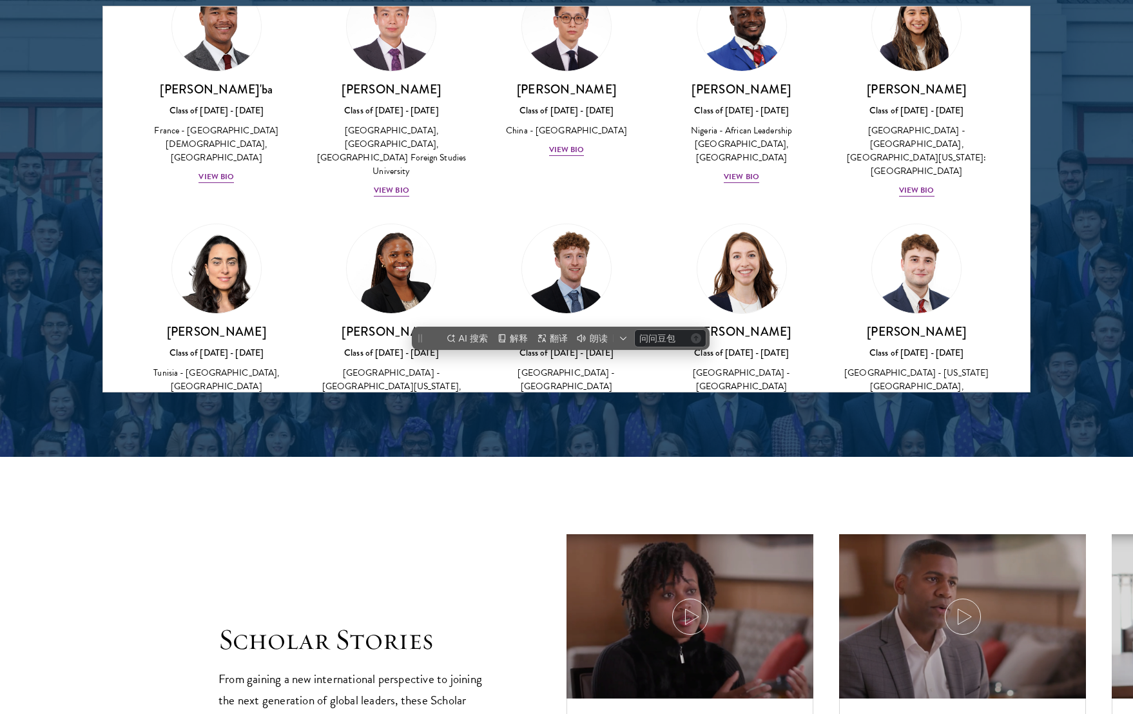
scroll to position [3842, 0]
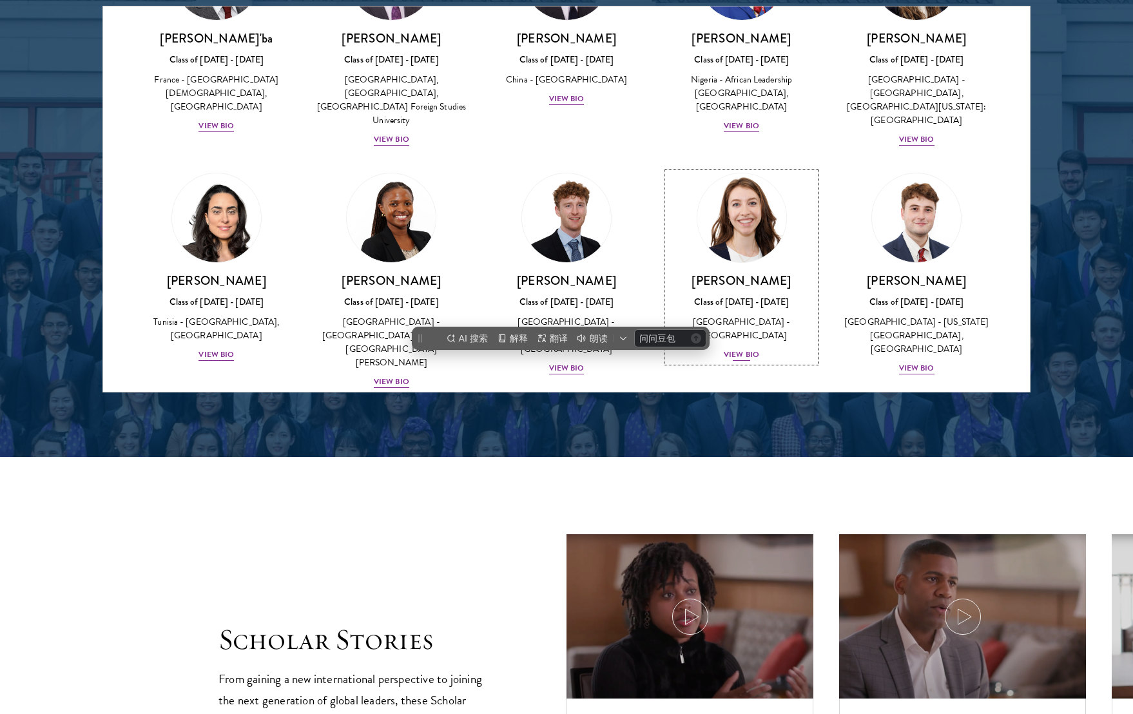
click at [735, 315] on div "[GEOGRAPHIC_DATA] - [GEOGRAPHIC_DATA]" at bounding box center [742, 328] width 150 height 27
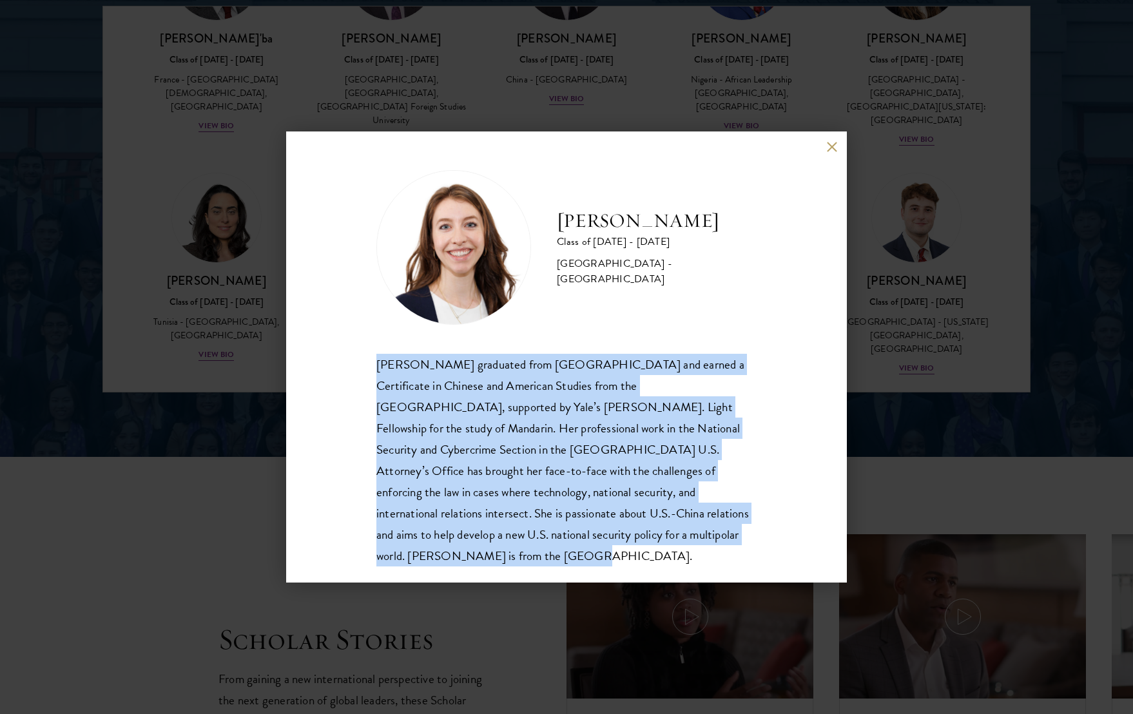
drag, startPoint x: 378, startPoint y: 364, endPoint x: 779, endPoint y: 526, distance: 432.5
click at [779, 526] on div "[PERSON_NAME] Class of [DATE] - [DATE] [GEOGRAPHIC_DATA] - [GEOGRAPHIC_DATA] [P…" at bounding box center [566, 356] width 561 height 451
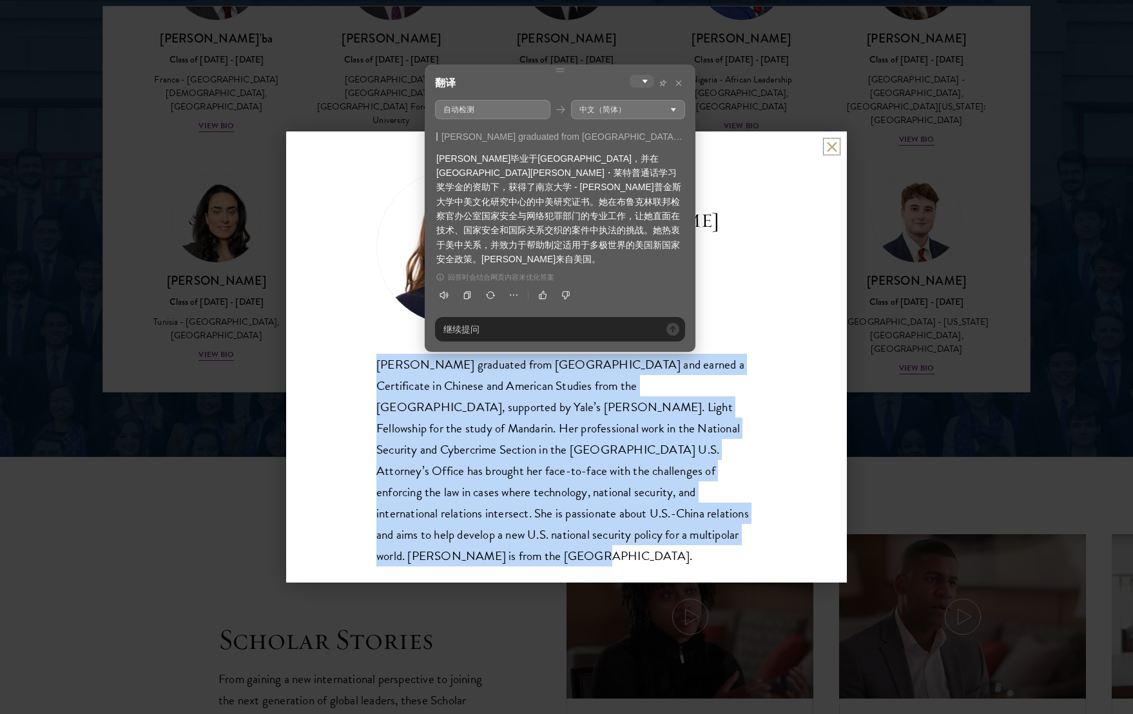
click at [830, 144] on button at bounding box center [831, 146] width 11 height 11
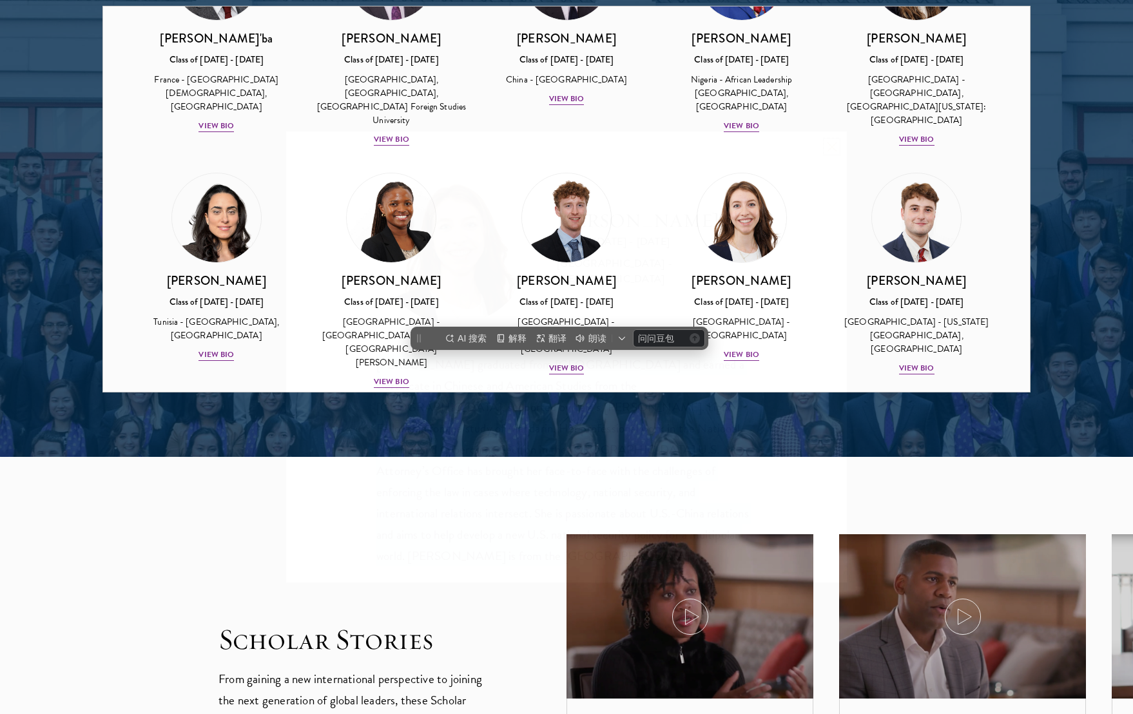
click at [830, 144] on button at bounding box center [831, 146] width 11 height 11
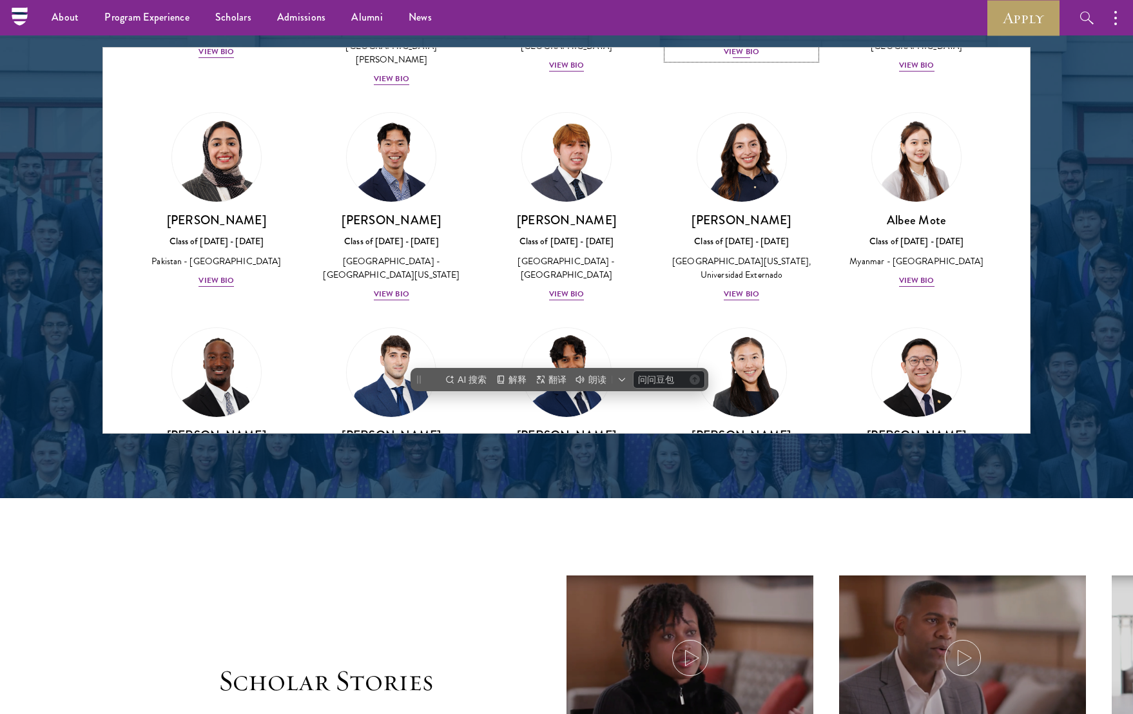
scroll to position [4187, 0]
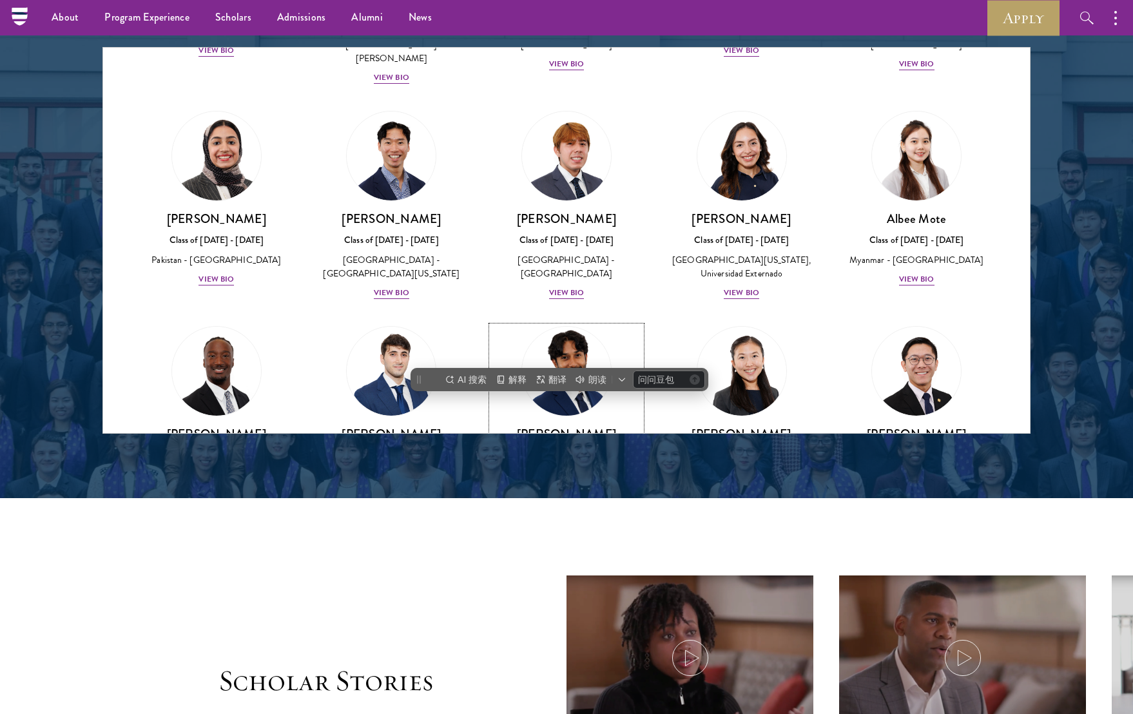
click at [545, 322] on img at bounding box center [566, 371] width 98 height 98
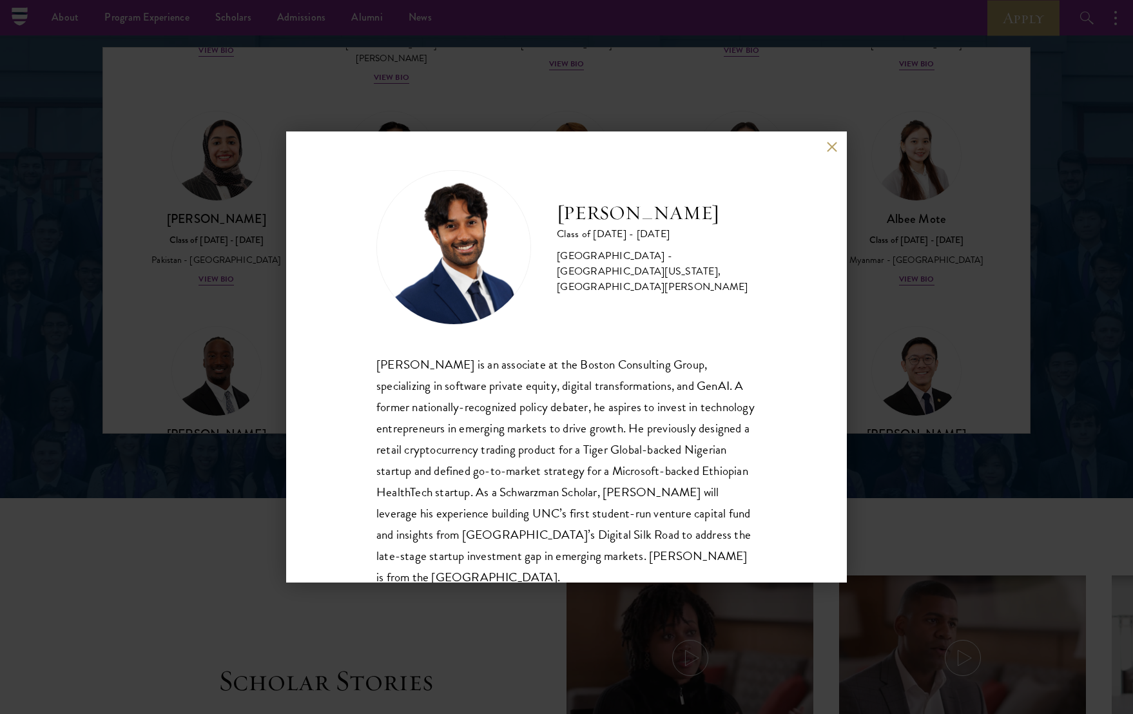
scroll to position [44, 0]
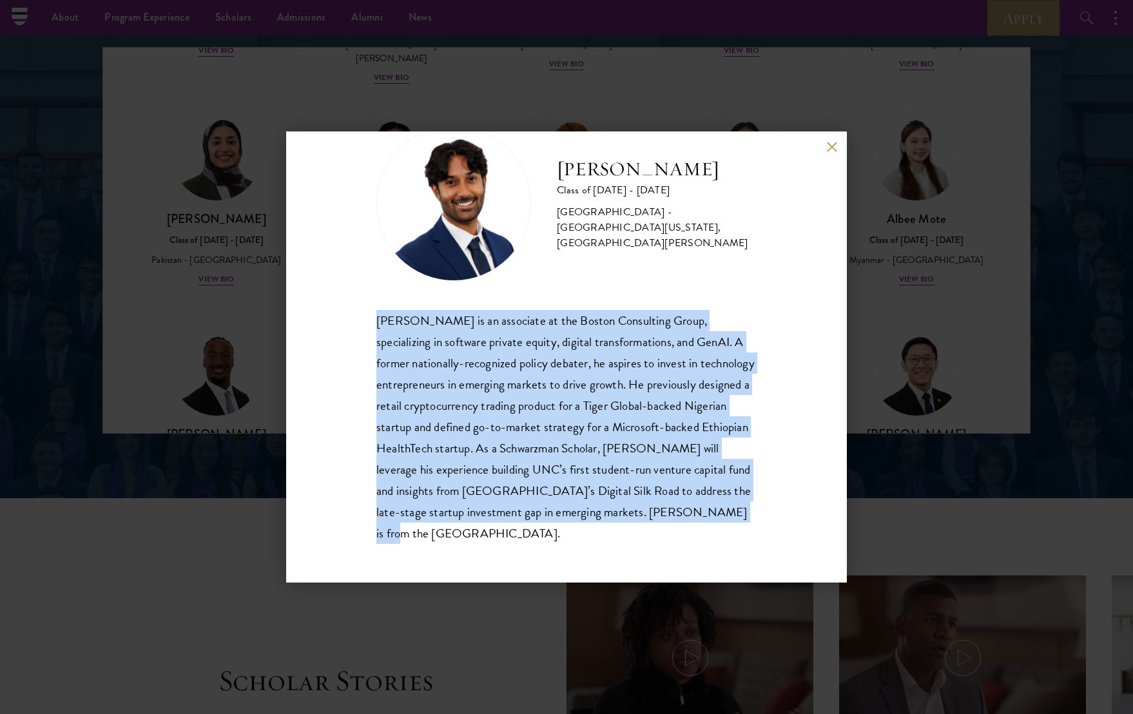
drag, startPoint x: 370, startPoint y: 320, endPoint x: 519, endPoint y: 533, distance: 260.5
click at [519, 533] on div "[PERSON_NAME] Class of [DATE] - [DATE] [GEOGRAPHIC_DATA] - [GEOGRAPHIC_DATA][US…" at bounding box center [566, 356] width 561 height 451
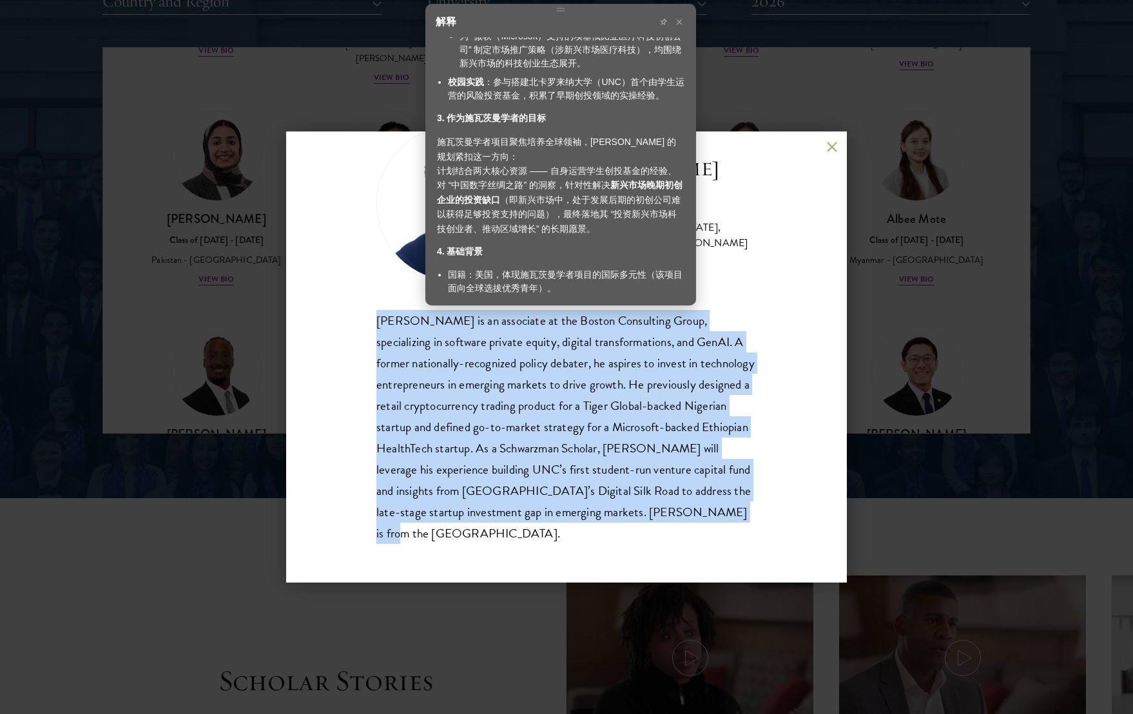
scroll to position [1667, 0]
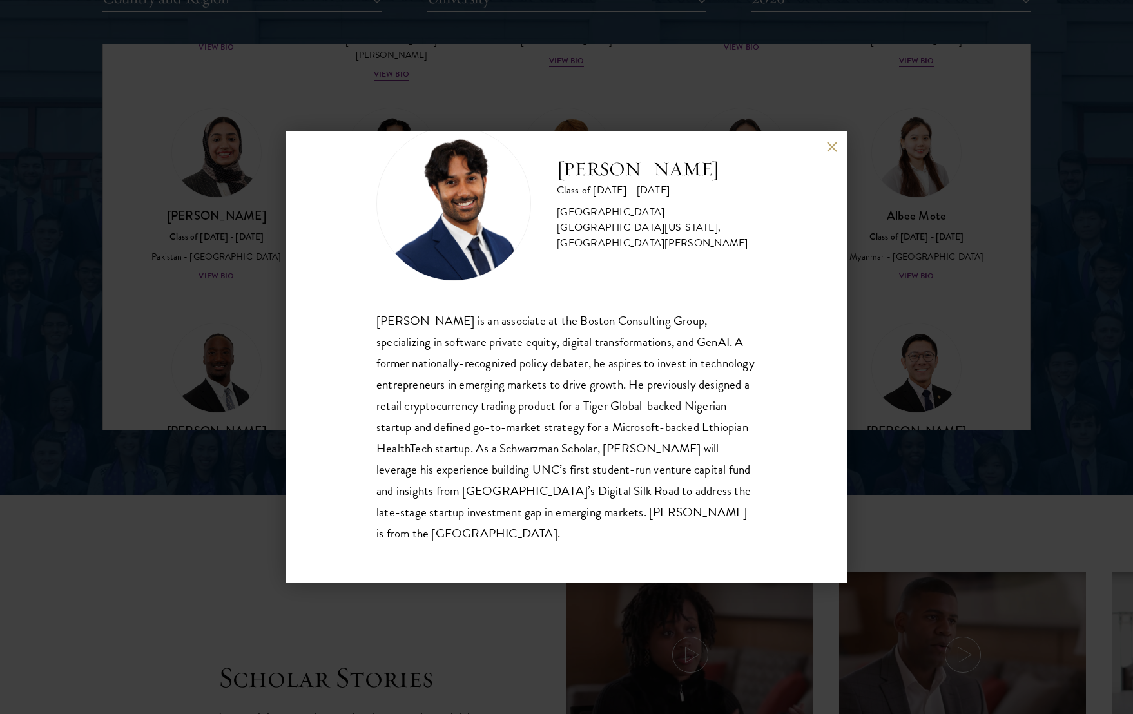
click at [807, 142] on div "[PERSON_NAME] Class of [DATE] - [DATE] [GEOGRAPHIC_DATA] - [GEOGRAPHIC_DATA][US…" at bounding box center [566, 356] width 561 height 451
click at [936, 70] on div "[PERSON_NAME] Class of [DATE] - [DATE] [GEOGRAPHIC_DATA] - [GEOGRAPHIC_DATA][US…" at bounding box center [566, 357] width 1133 height 714
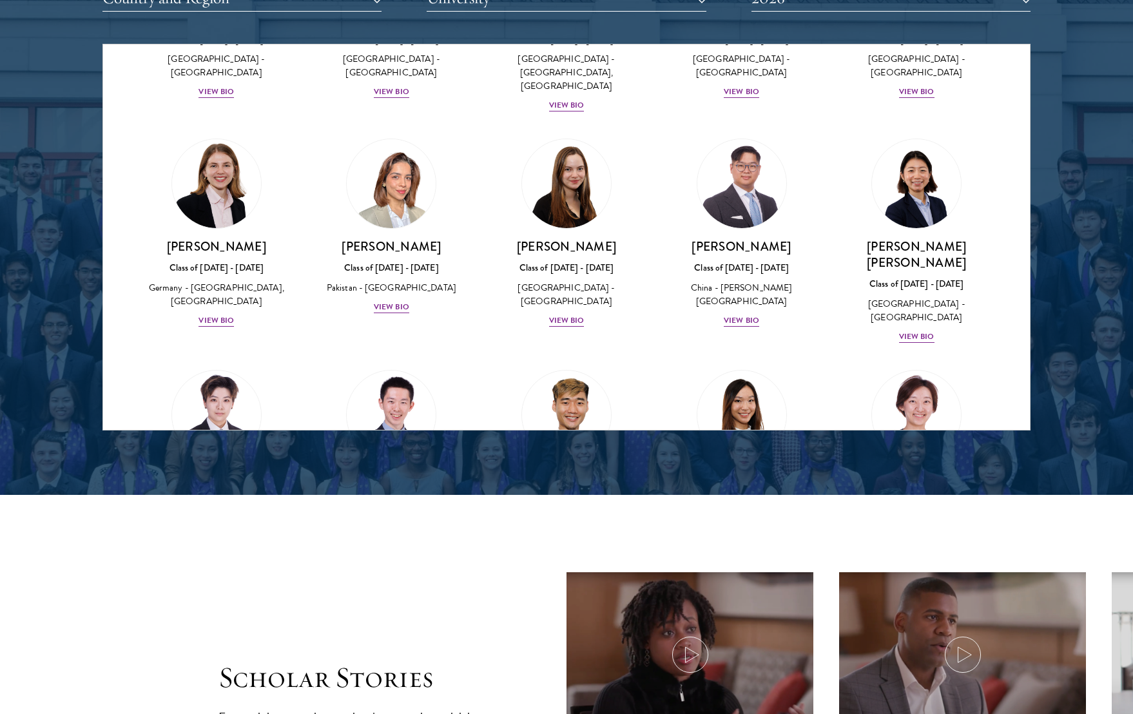
scroll to position [4168, 0]
